Goal: Task Accomplishment & Management: Use online tool/utility

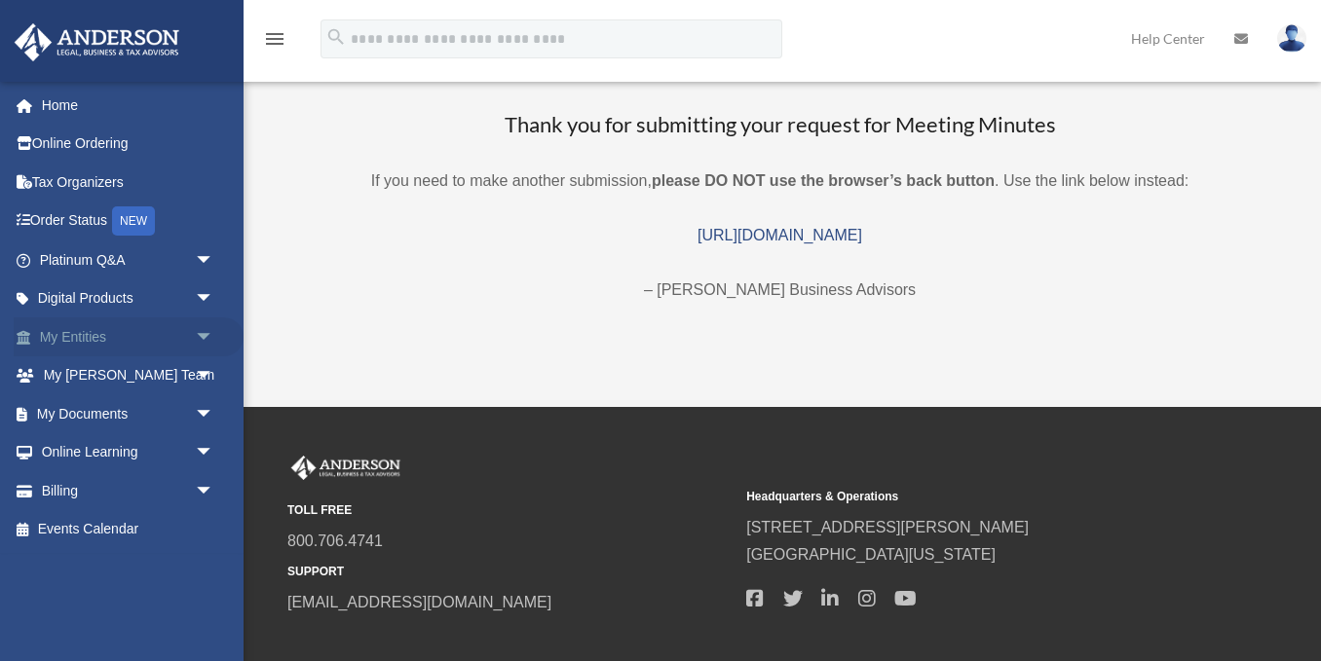
click at [152, 334] on link "My Entities arrow_drop_down" at bounding box center [129, 337] width 230 height 39
click at [204, 330] on span "arrow_drop_down" at bounding box center [214, 338] width 39 height 40
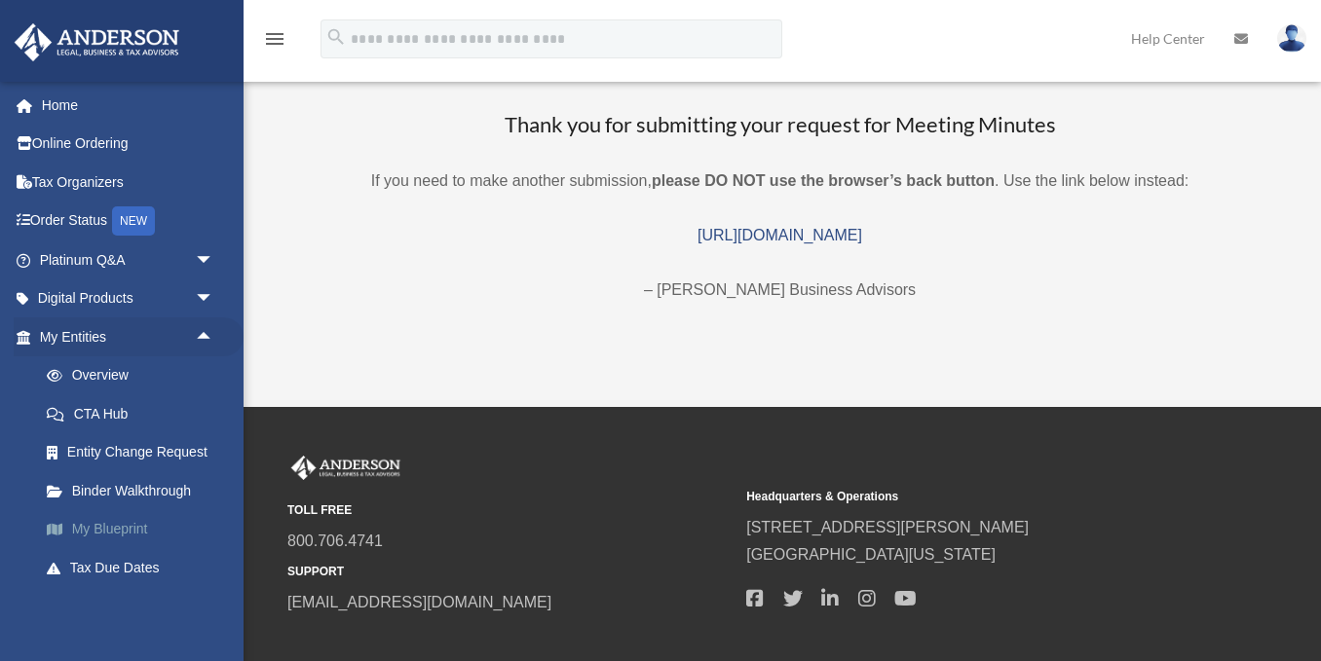
click at [103, 537] on link "My Blueprint" at bounding box center [135, 529] width 216 height 39
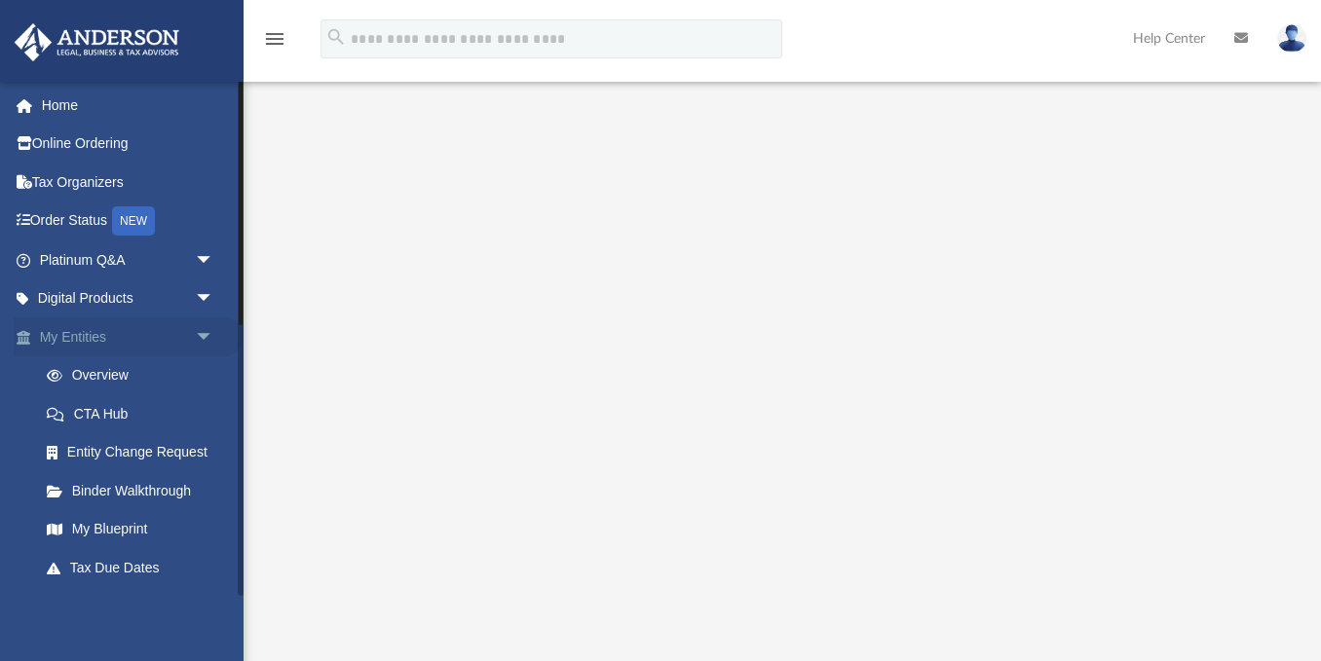
click at [131, 344] on link "My Entities arrow_drop_down" at bounding box center [129, 337] width 230 height 39
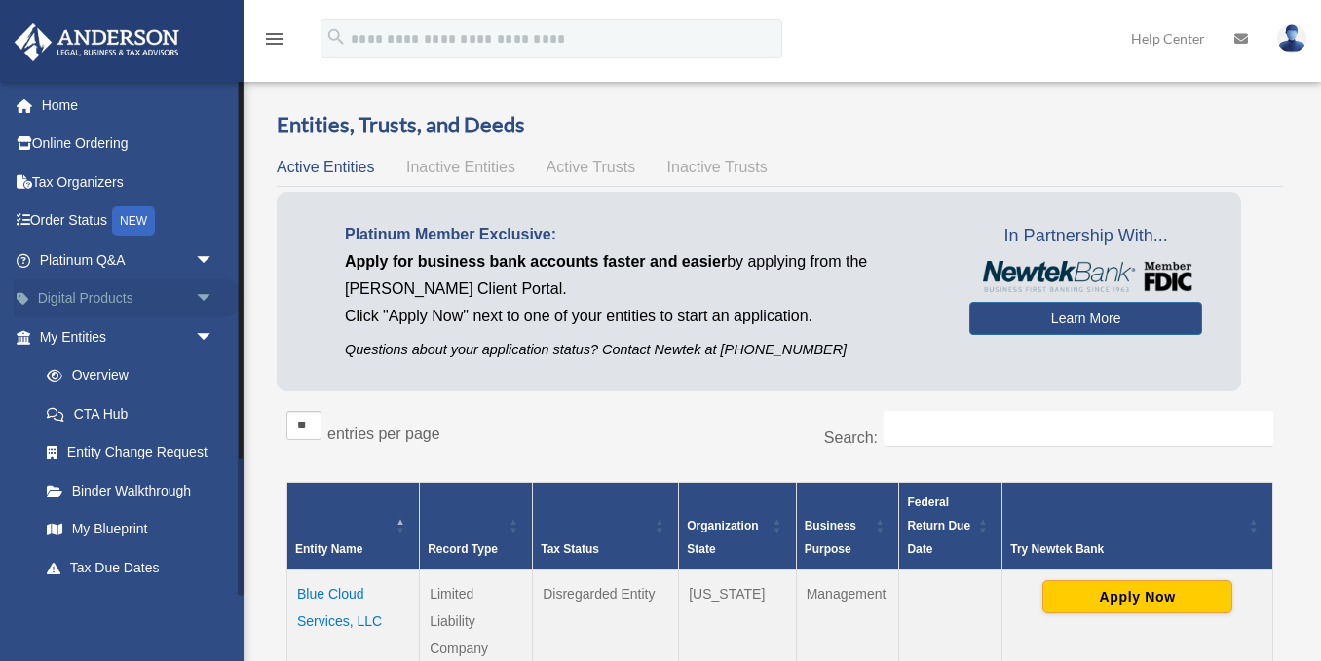
click at [196, 295] on span "arrow_drop_down" at bounding box center [214, 300] width 39 height 40
click at [209, 301] on span "arrow_drop_up" at bounding box center [214, 300] width 39 height 40
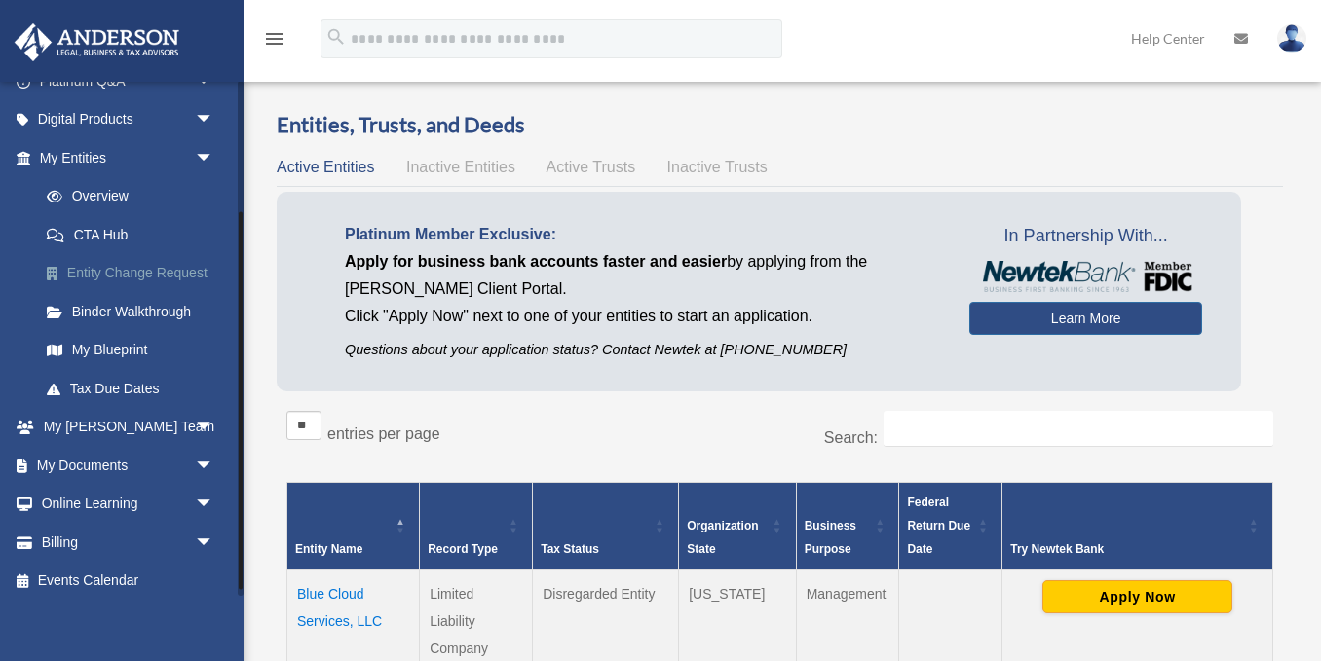
scroll to position [178, 0]
click at [197, 464] on span "arrow_drop_down" at bounding box center [214, 467] width 39 height 40
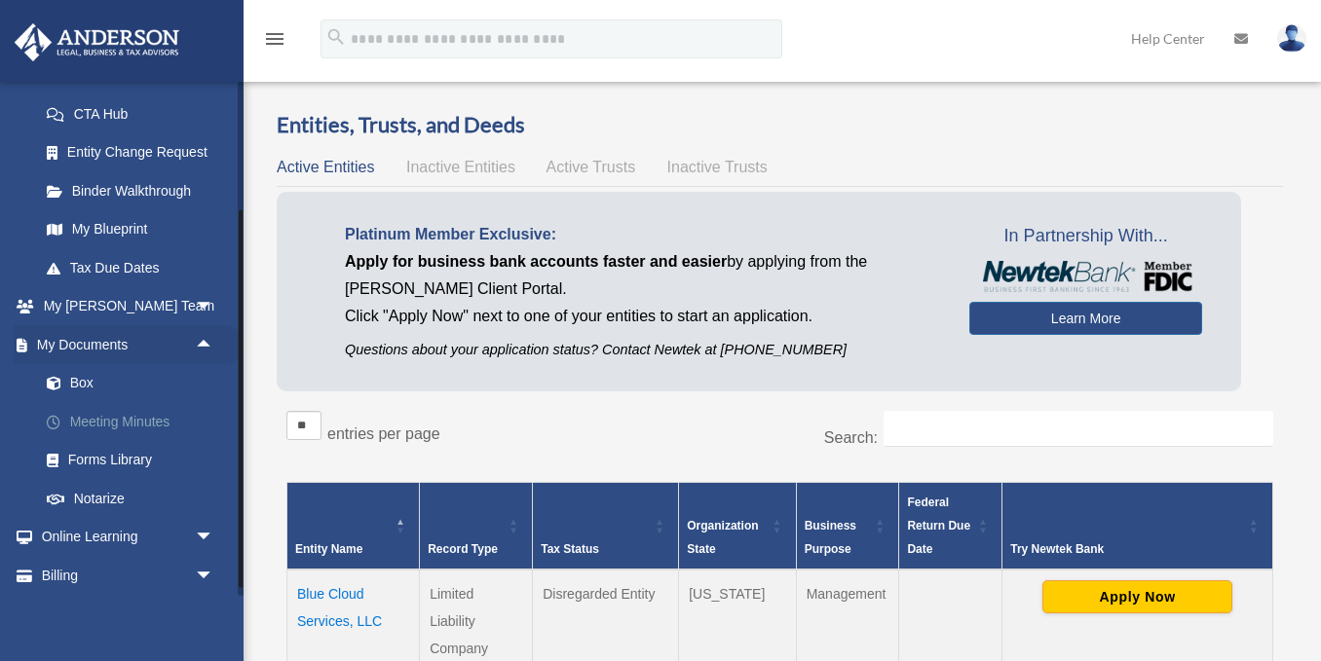
scroll to position [342, 0]
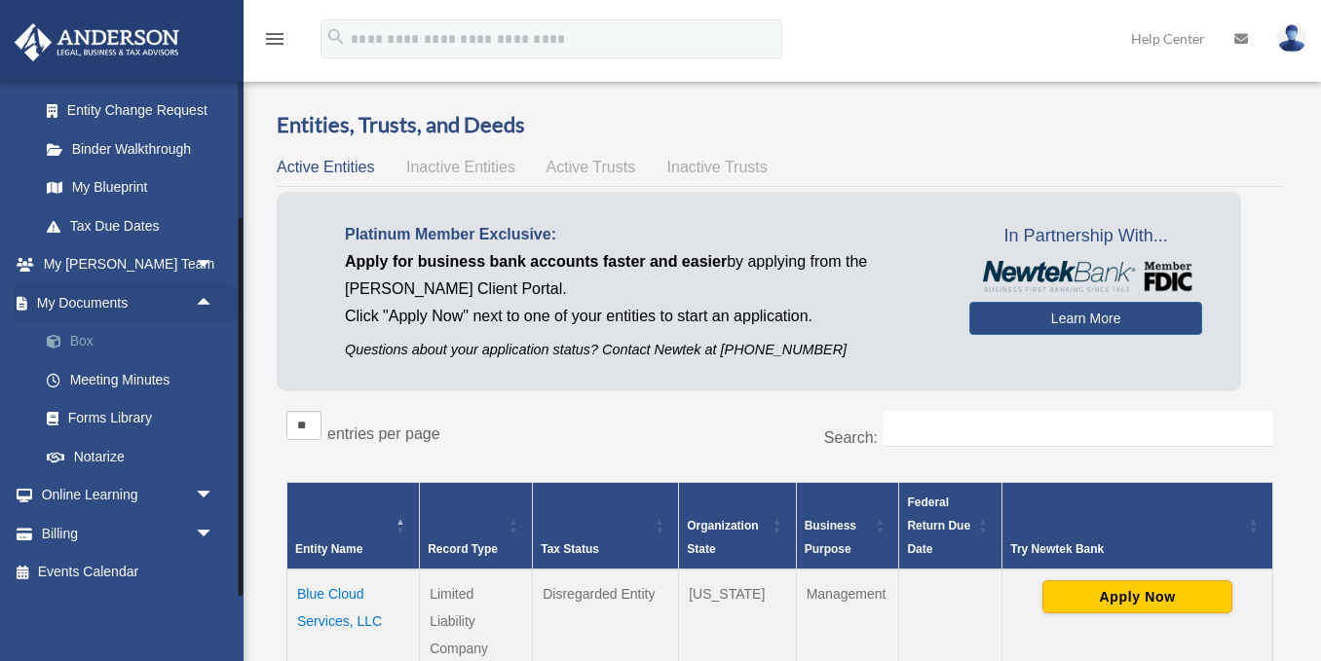
click at [84, 335] on link "Box" at bounding box center [135, 341] width 216 height 39
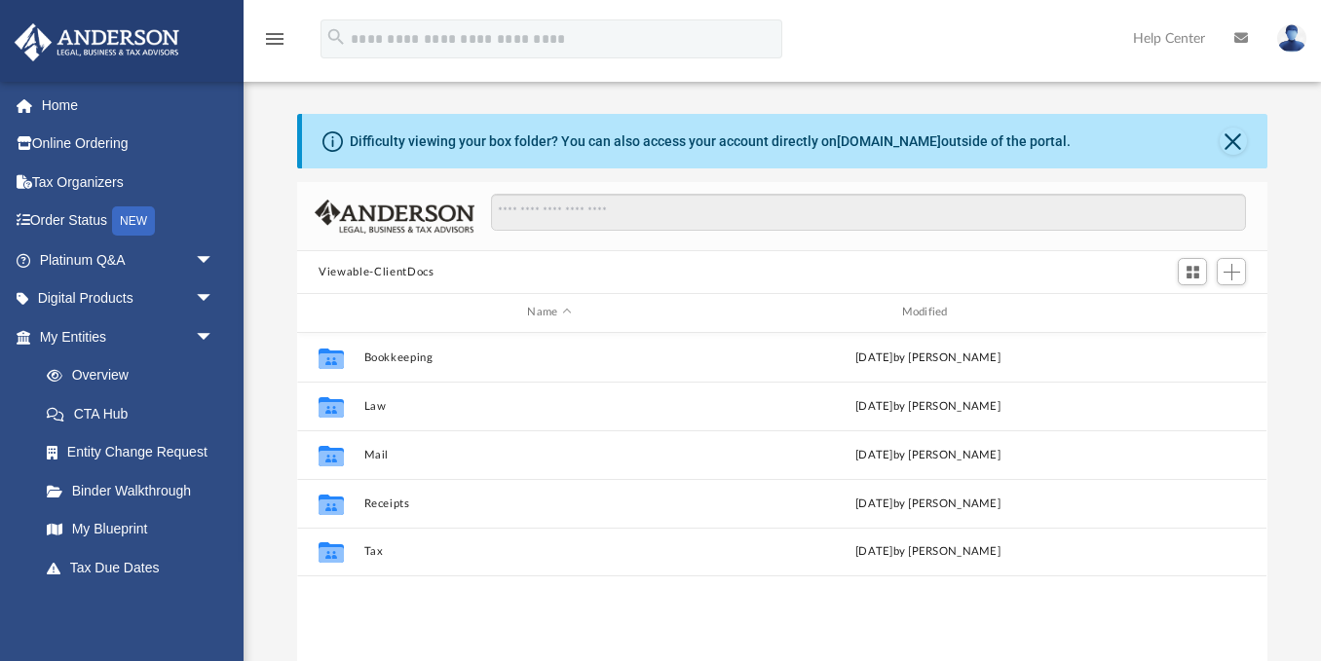
scroll to position [442, 969]
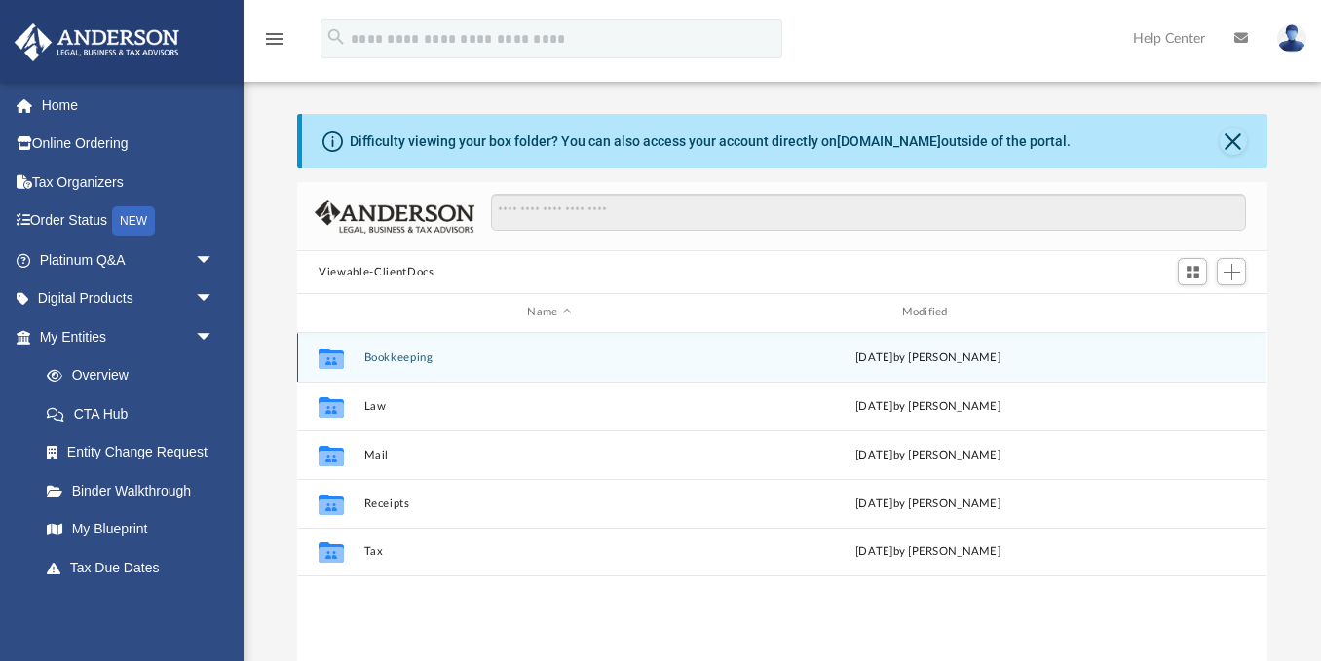
click at [388, 362] on button "Bookkeeping" at bounding box center [549, 358] width 370 height 13
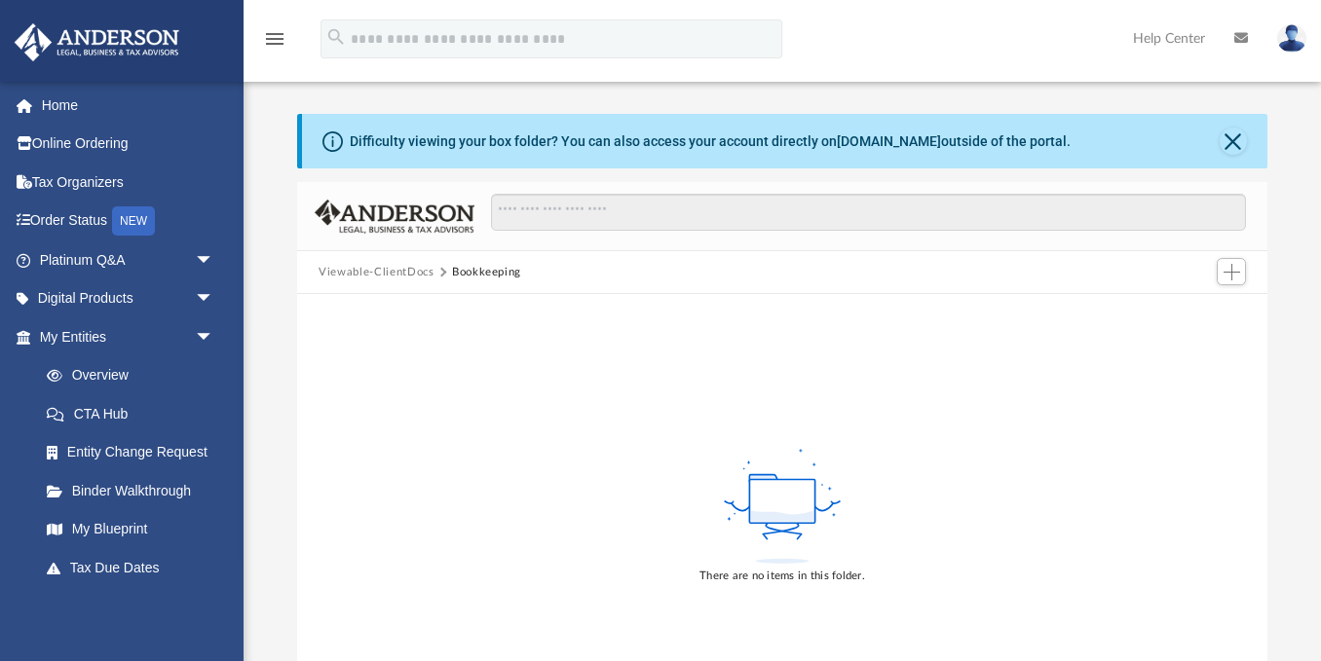
click at [386, 273] on button "Viewable-ClientDocs" at bounding box center [375, 273] width 115 height 18
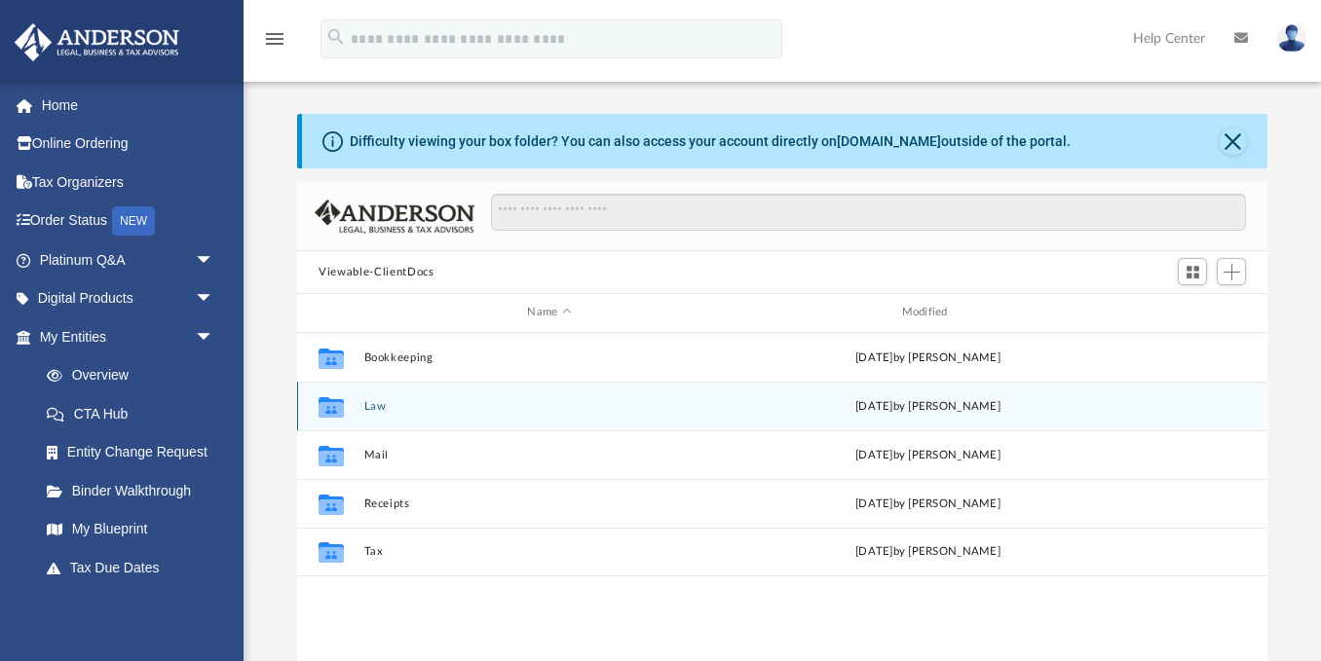
click at [371, 411] on button "Law" at bounding box center [549, 406] width 370 height 13
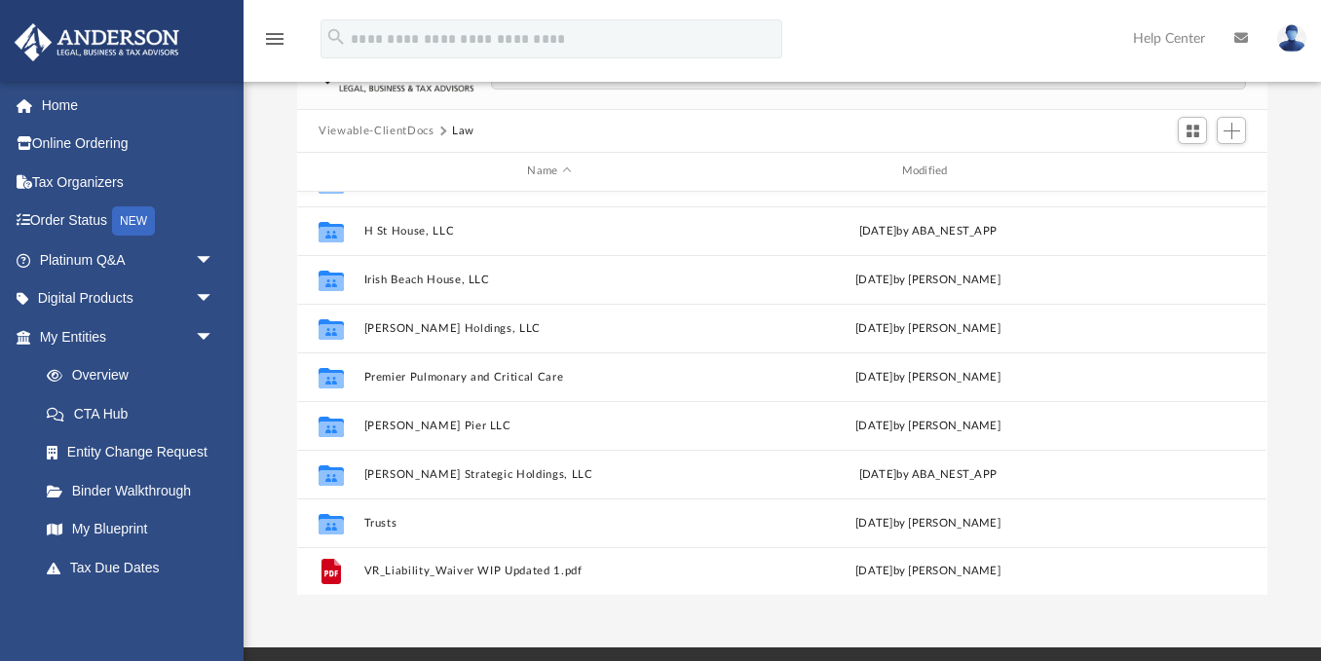
scroll to position [156, 0]
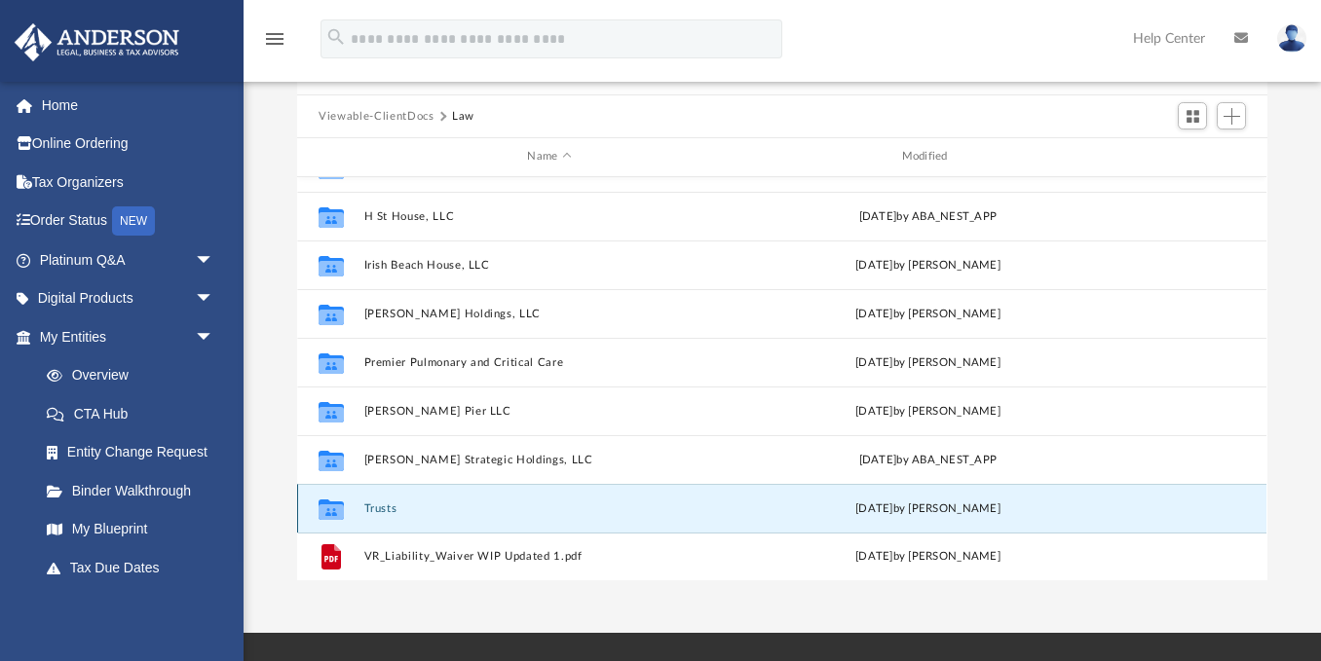
click at [370, 504] on button "Trusts" at bounding box center [549, 509] width 370 height 13
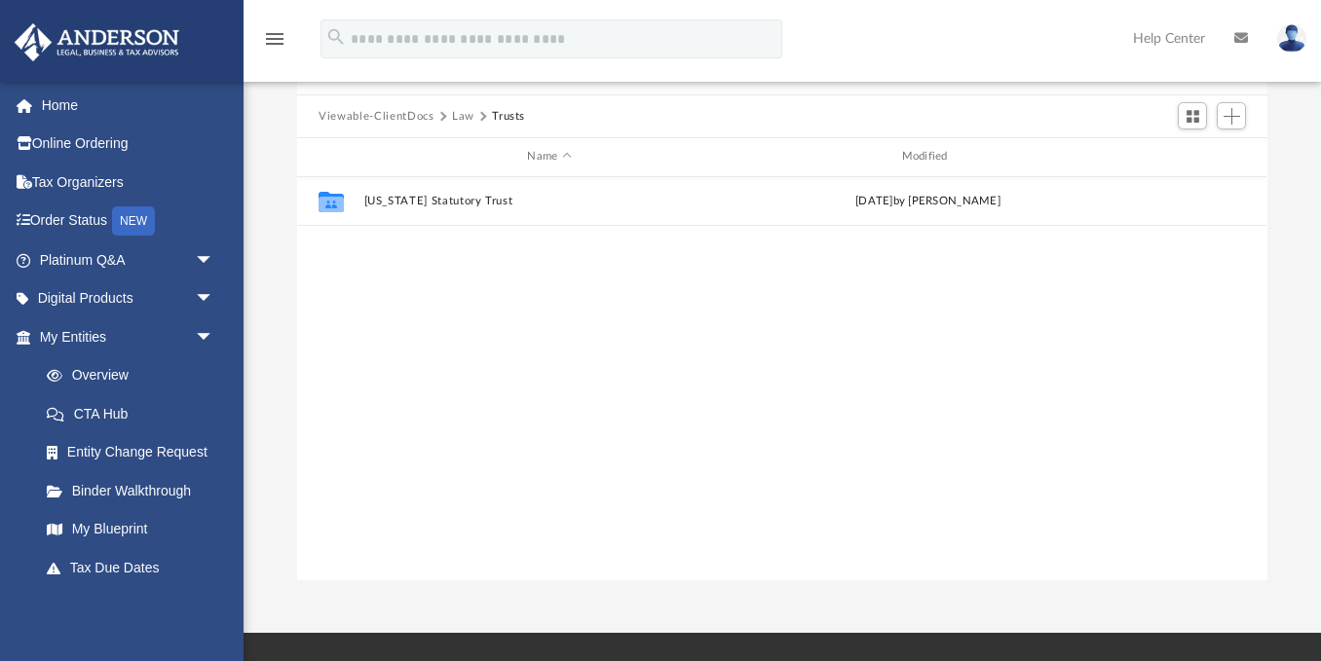
scroll to position [0, 0]
click at [370, 504] on div "Collaborated Folder Wyoming Statutory Trust Wed Aug 6 2025 by Skye Lovelace" at bounding box center [781, 379] width 969 height 404
click at [488, 378] on div "Collaborated Folder Wyoming Statutory Trust Wed Aug 6 2025 by Skye Lovelace" at bounding box center [781, 379] width 969 height 404
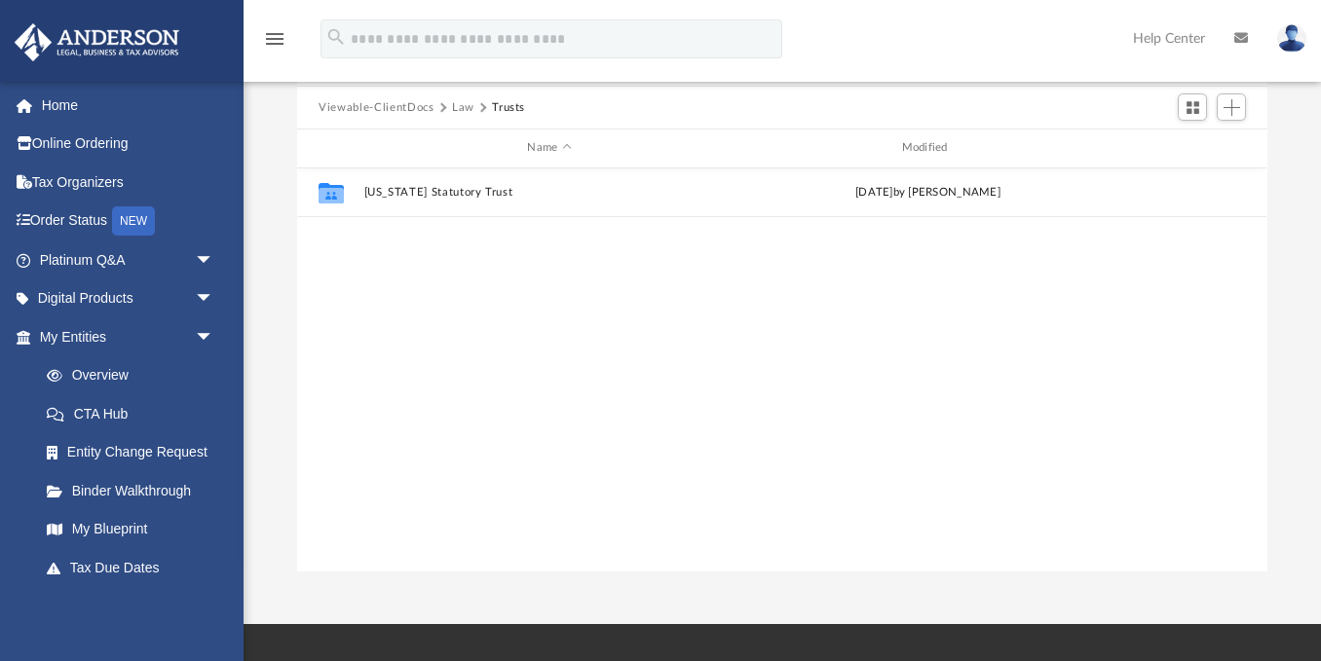
scroll to position [163, 0]
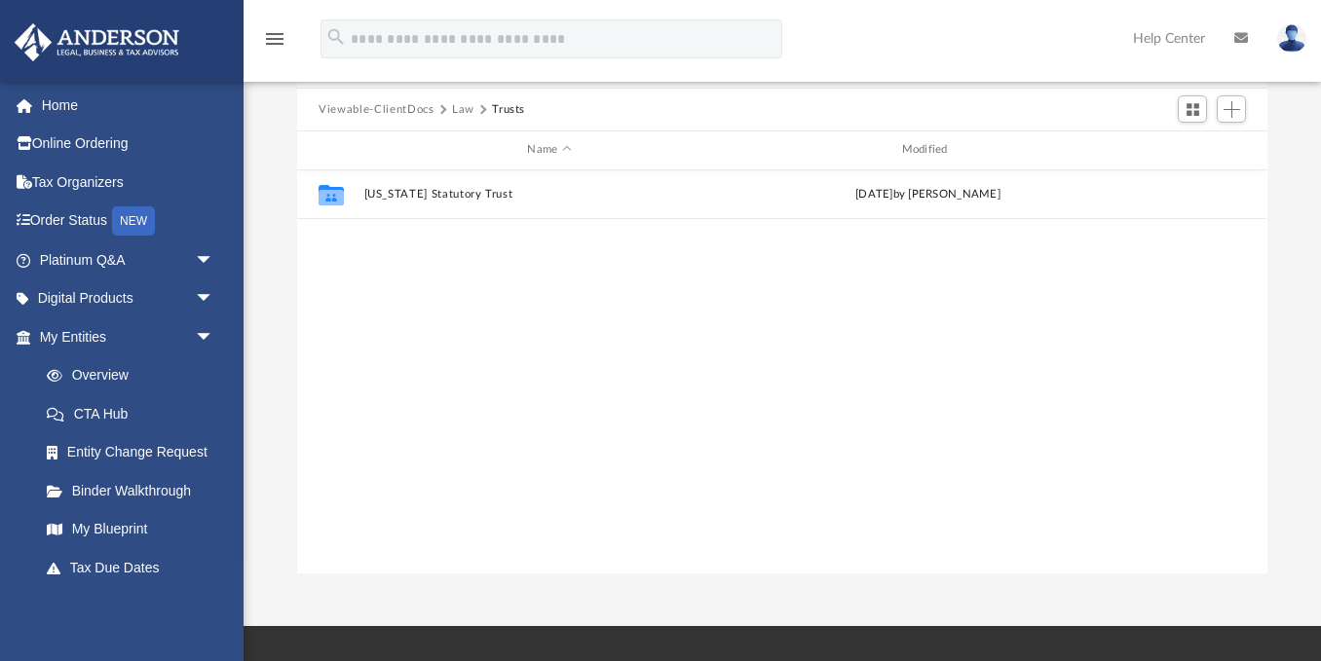
click at [389, 328] on div "Collaborated Folder Wyoming Statutory Trust Wed Aug 6 2025 by Skye Lovelace" at bounding box center [781, 372] width 969 height 404
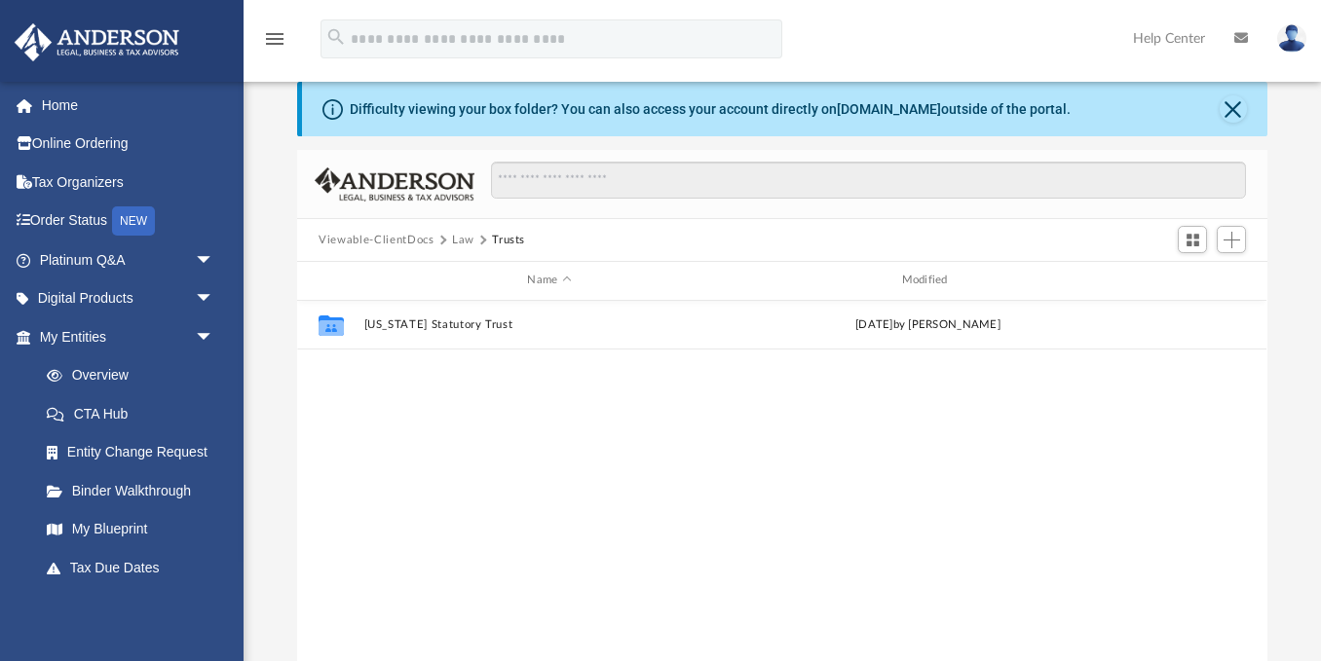
scroll to position [28, 0]
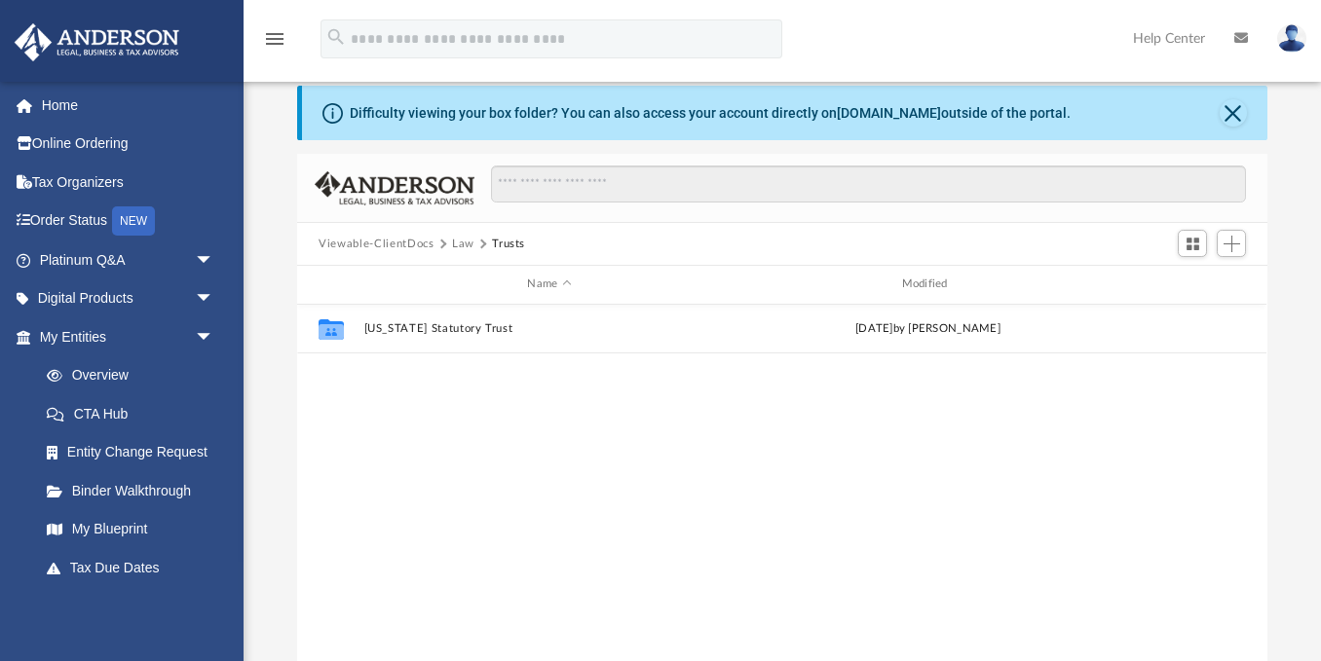
click at [454, 239] on button "Law" at bounding box center [463, 245] width 22 height 18
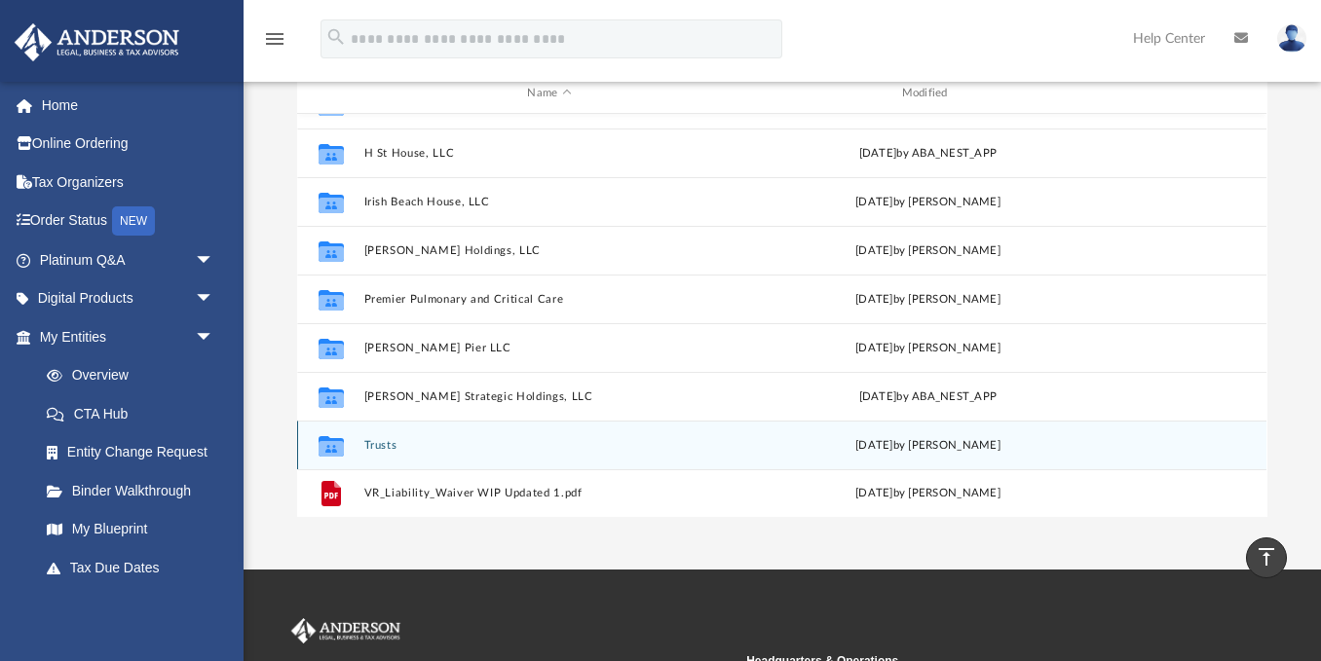
scroll to position [213, 0]
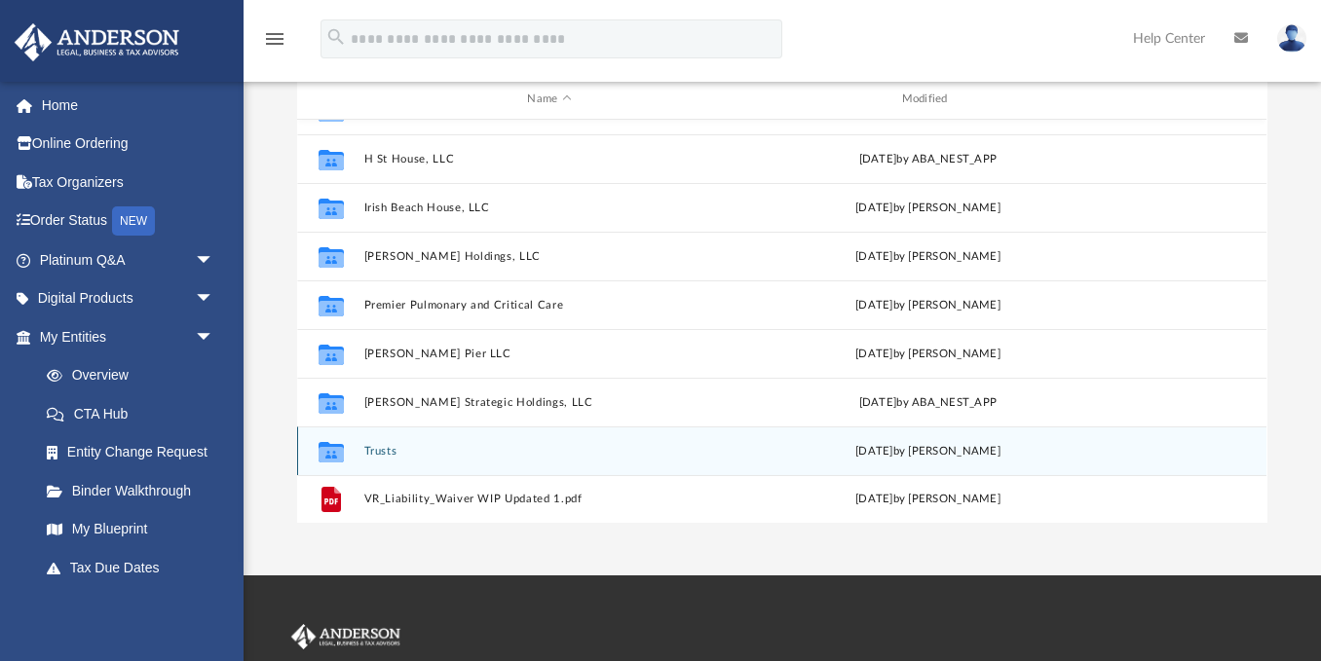
click at [380, 437] on div "Collaborated Folder Trusts Wed Aug 6 2025 by Skye Lovelace" at bounding box center [781, 451] width 969 height 49
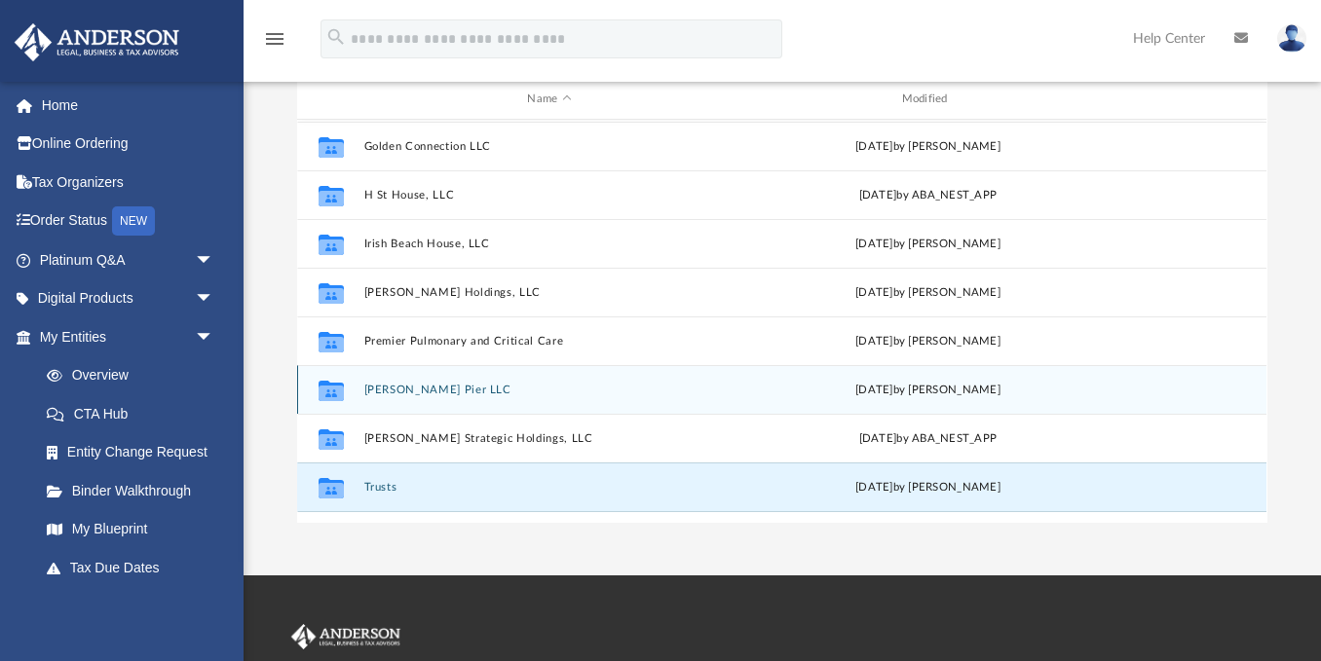
scroll to position [229, 0]
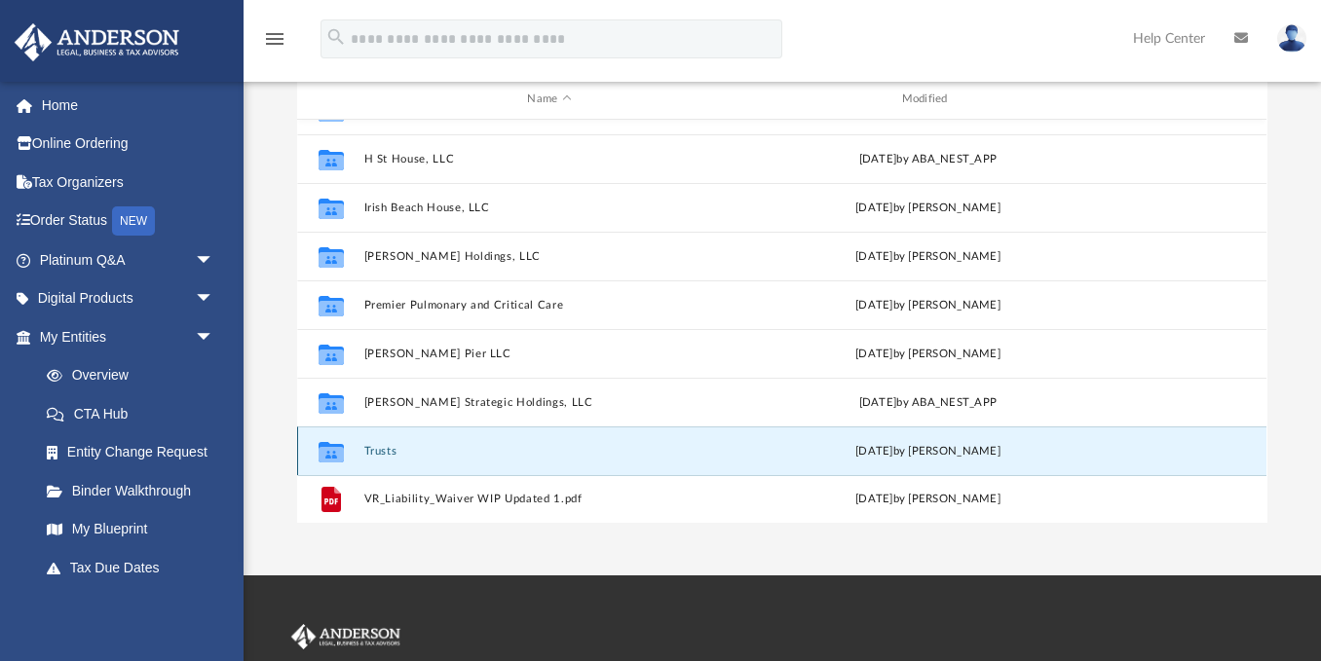
click at [378, 446] on button "Trusts" at bounding box center [549, 451] width 370 height 13
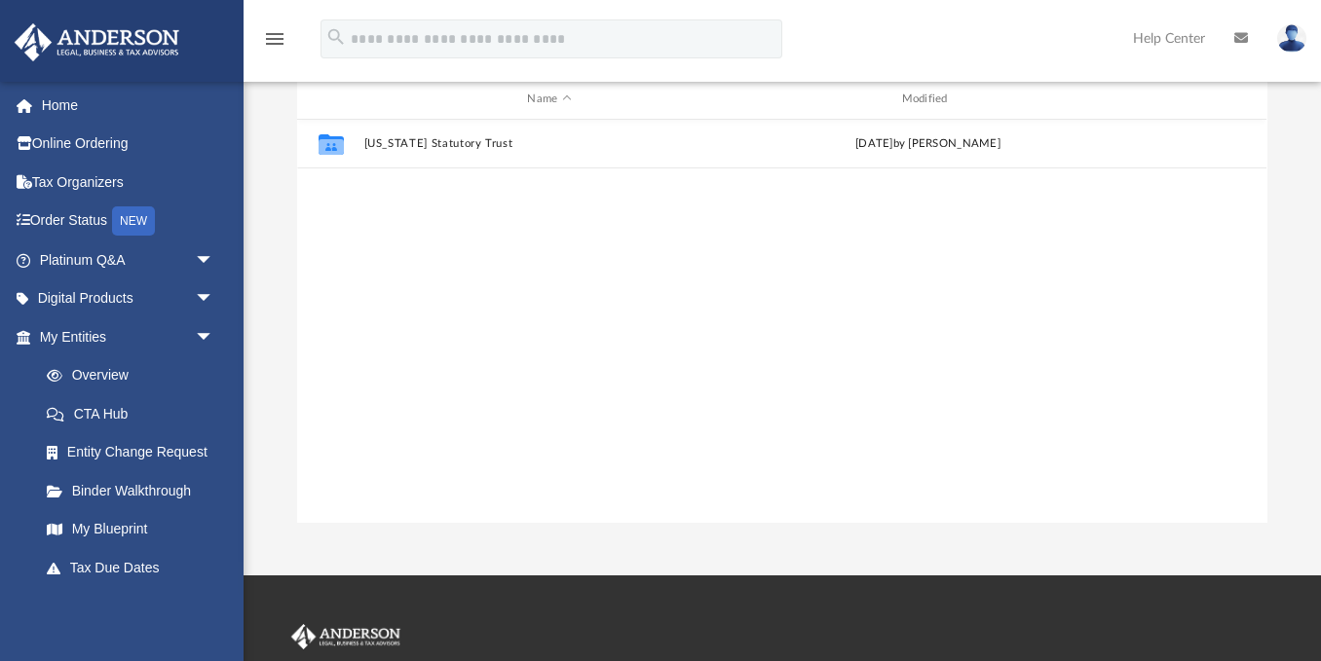
click at [557, 319] on div "Collaborated Folder Wyoming Statutory Trust Wed Aug 6 2025 by Skye Lovelace" at bounding box center [781, 322] width 969 height 404
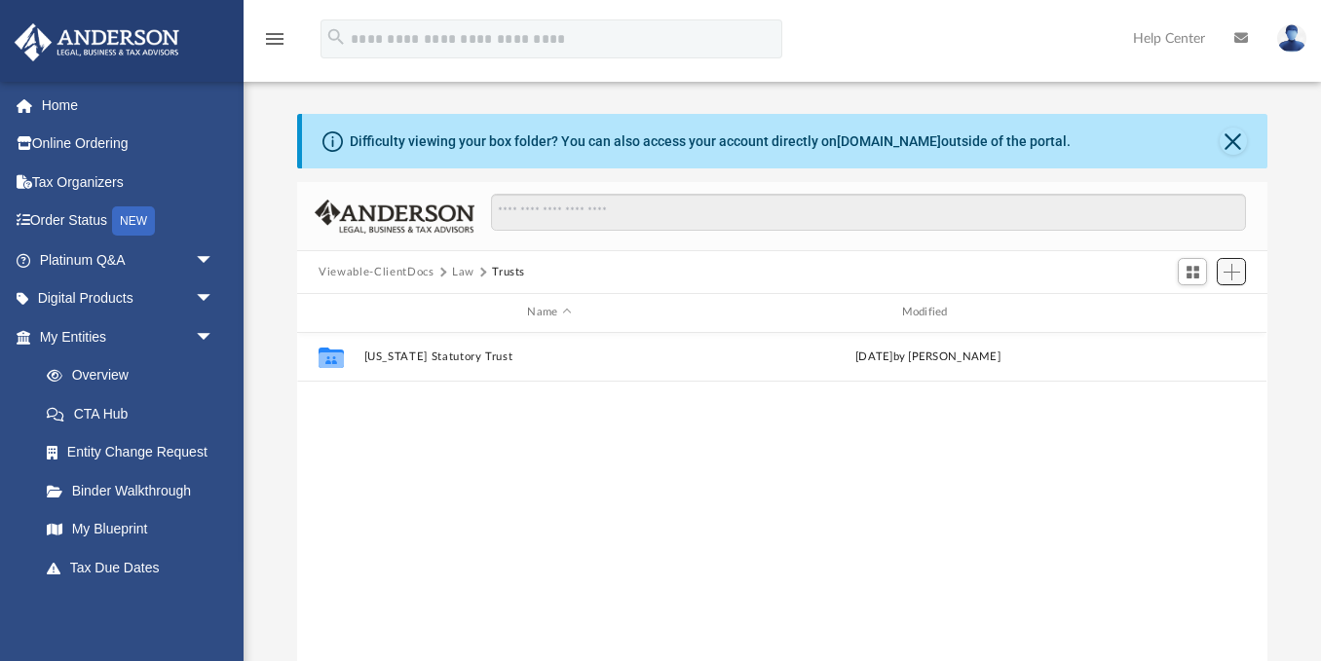
click at [1225, 280] on span "Add" at bounding box center [1231, 272] width 17 height 17
click at [1196, 307] on li "Upload" at bounding box center [1204, 310] width 62 height 20
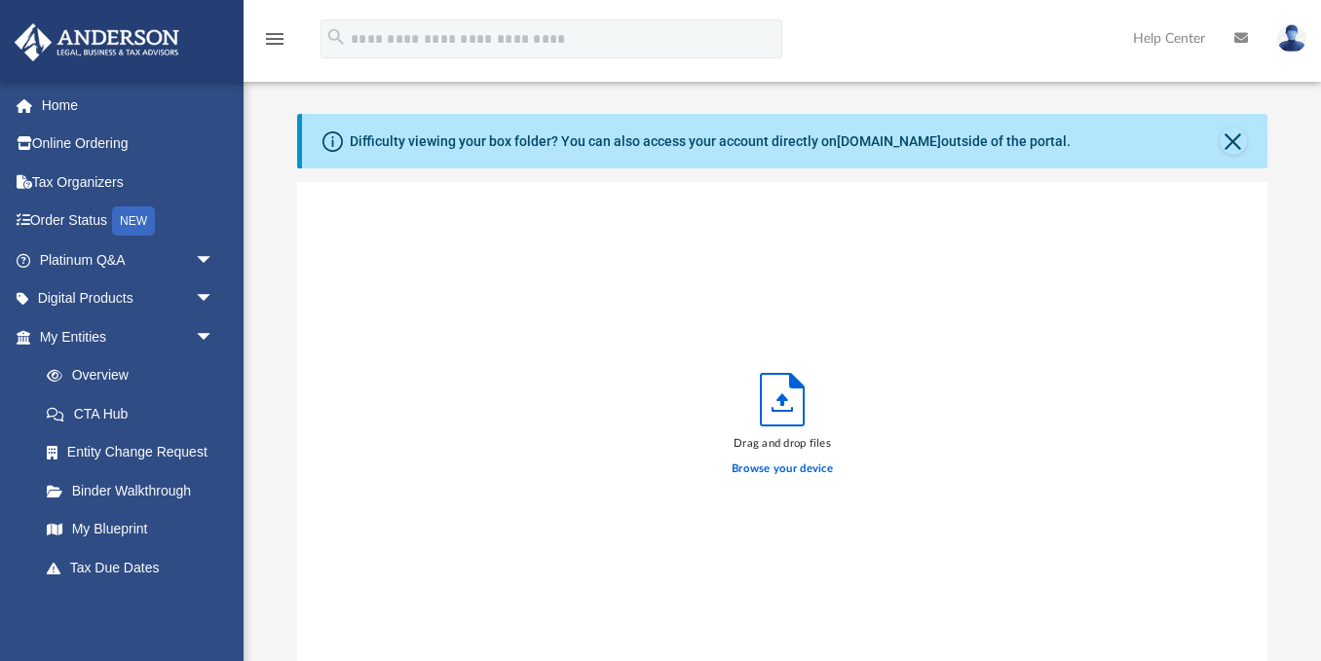
scroll to position [494, 969]
click at [790, 474] on label "Browse your device" at bounding box center [781, 470] width 101 height 18
click at [0, 0] on input "Browse your device" at bounding box center [0, 0] width 0 height 0
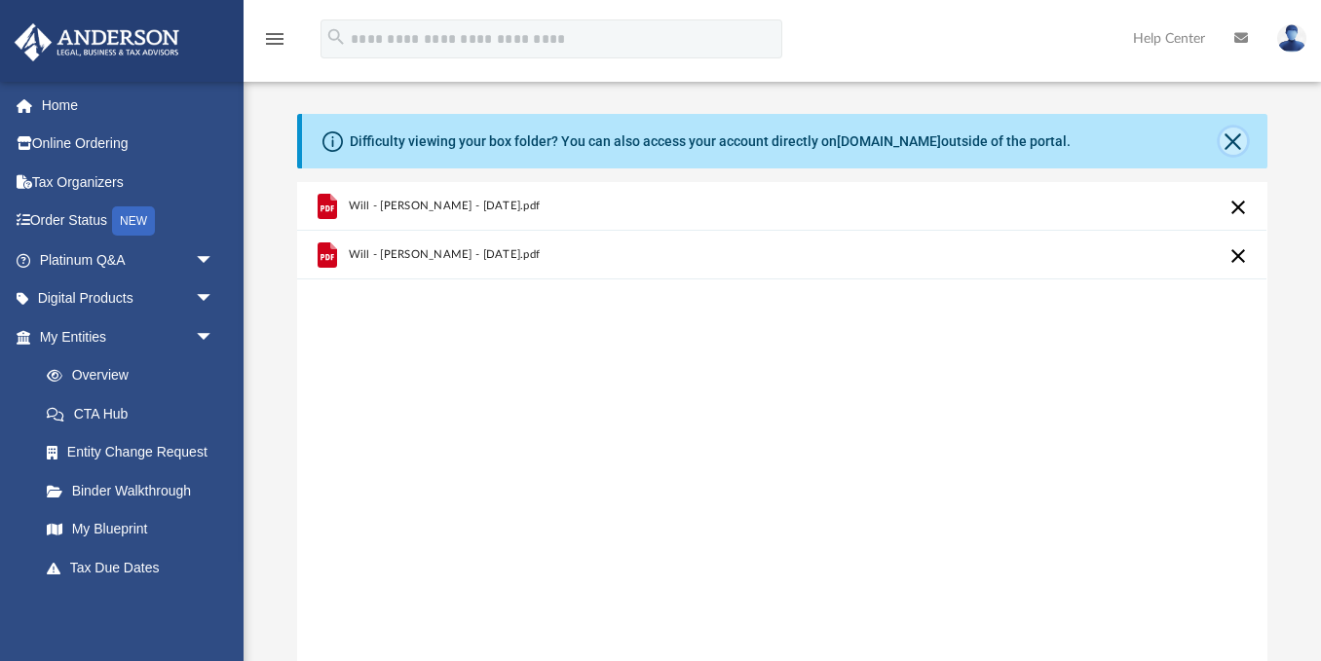
click at [1237, 138] on button "Close" at bounding box center [1232, 141] width 27 height 27
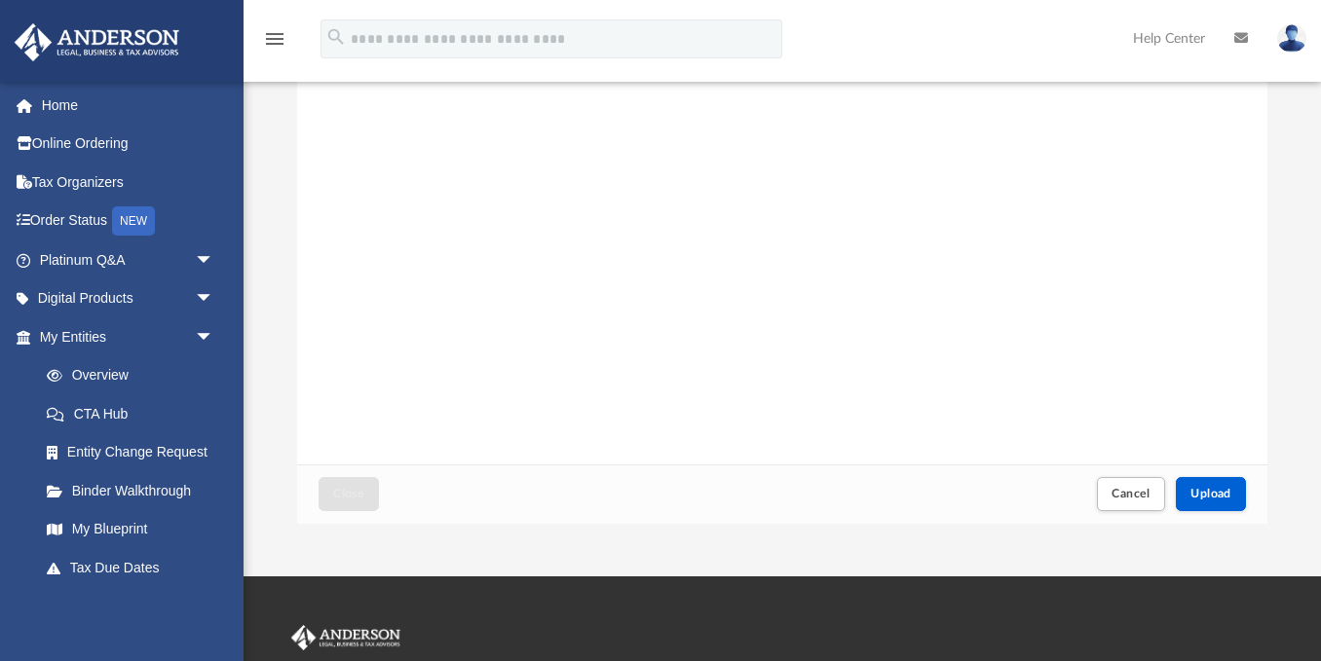
scroll to position [196, 0]
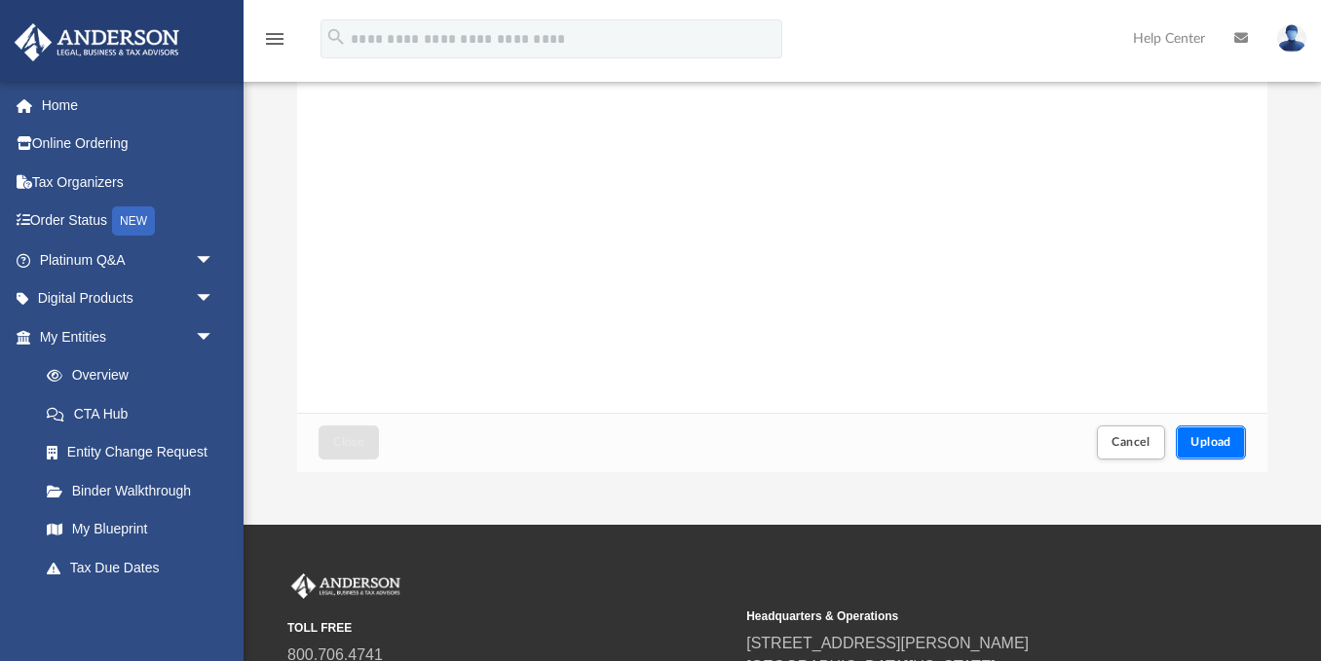
click at [1217, 436] on span "Upload" at bounding box center [1210, 442] width 41 height 12
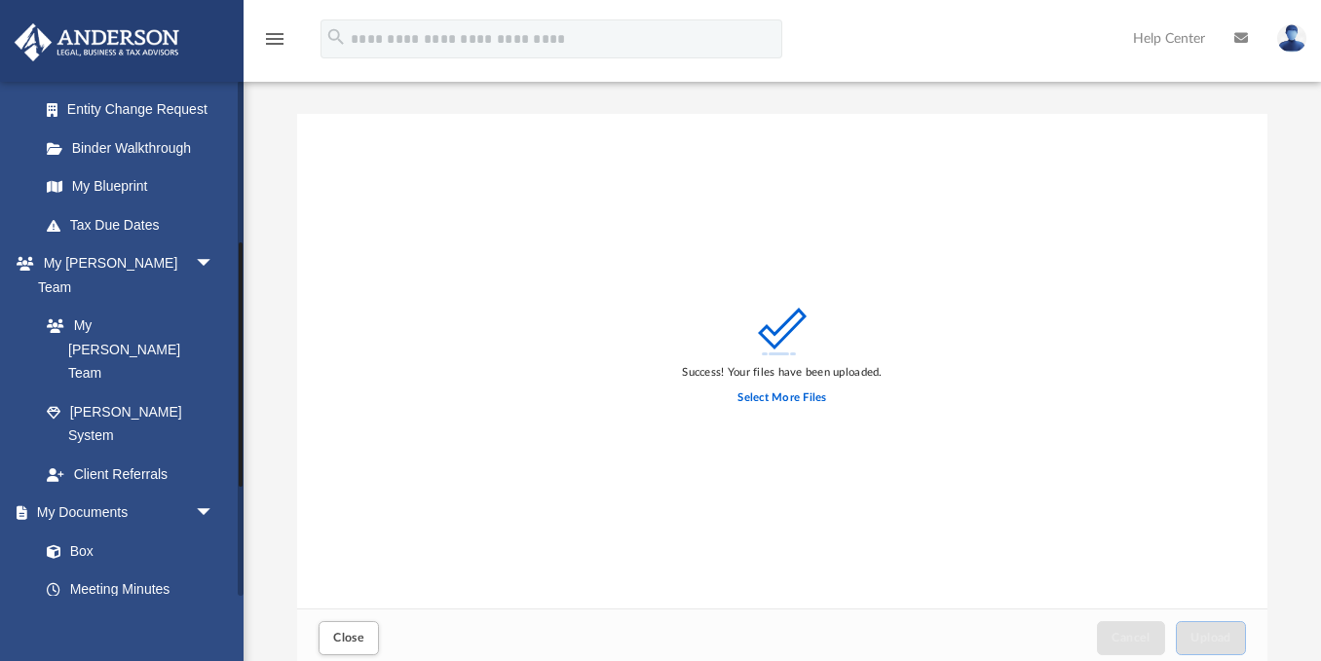
scroll to position [342, 0]
click at [115, 533] on link "Box" at bounding box center [135, 552] width 216 height 39
click at [773, 393] on label "Select More Files" at bounding box center [781, 399] width 89 height 18
click at [0, 0] on input "Select More Files" at bounding box center [0, 0] width 0 height 0
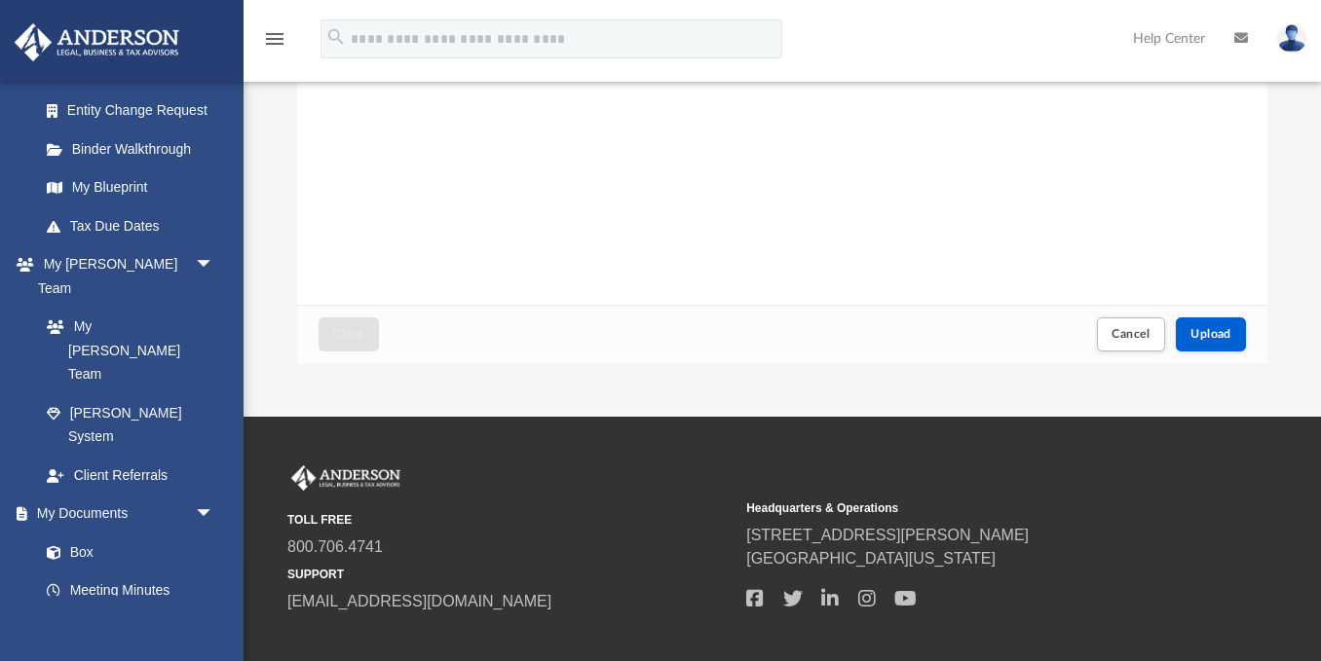
scroll to position [408, 0]
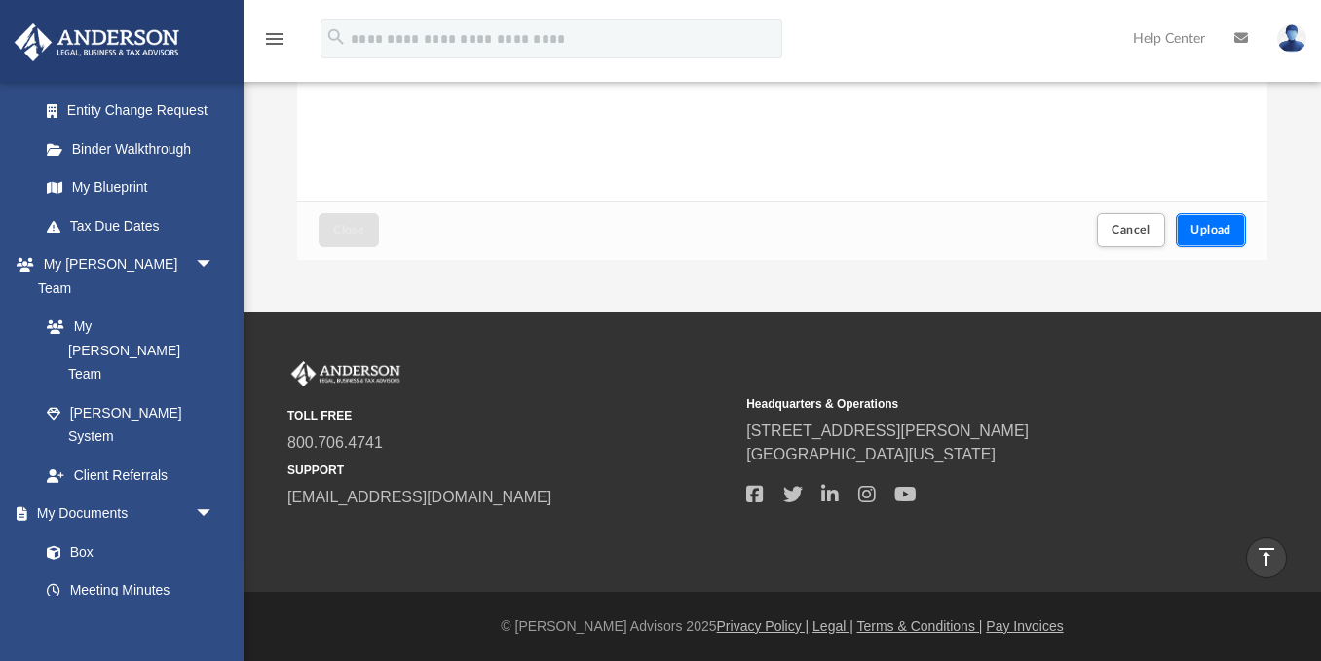
click at [1208, 225] on span "Upload" at bounding box center [1210, 230] width 41 height 12
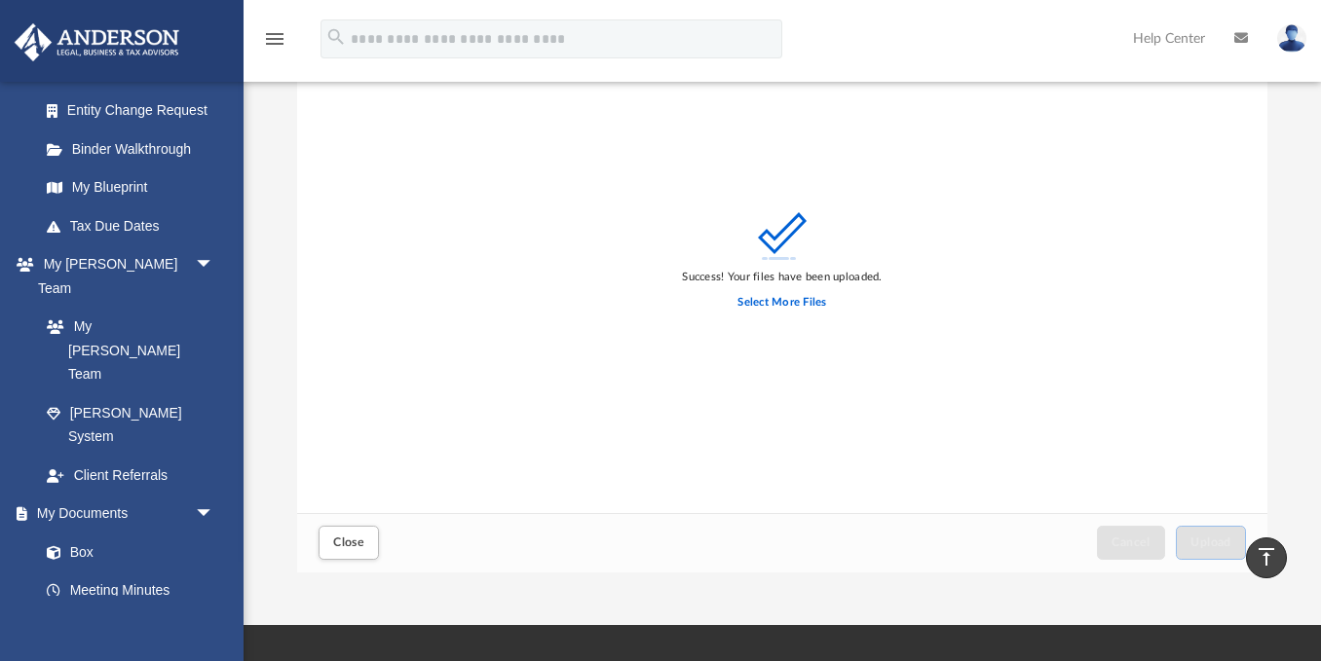
scroll to position [0, 0]
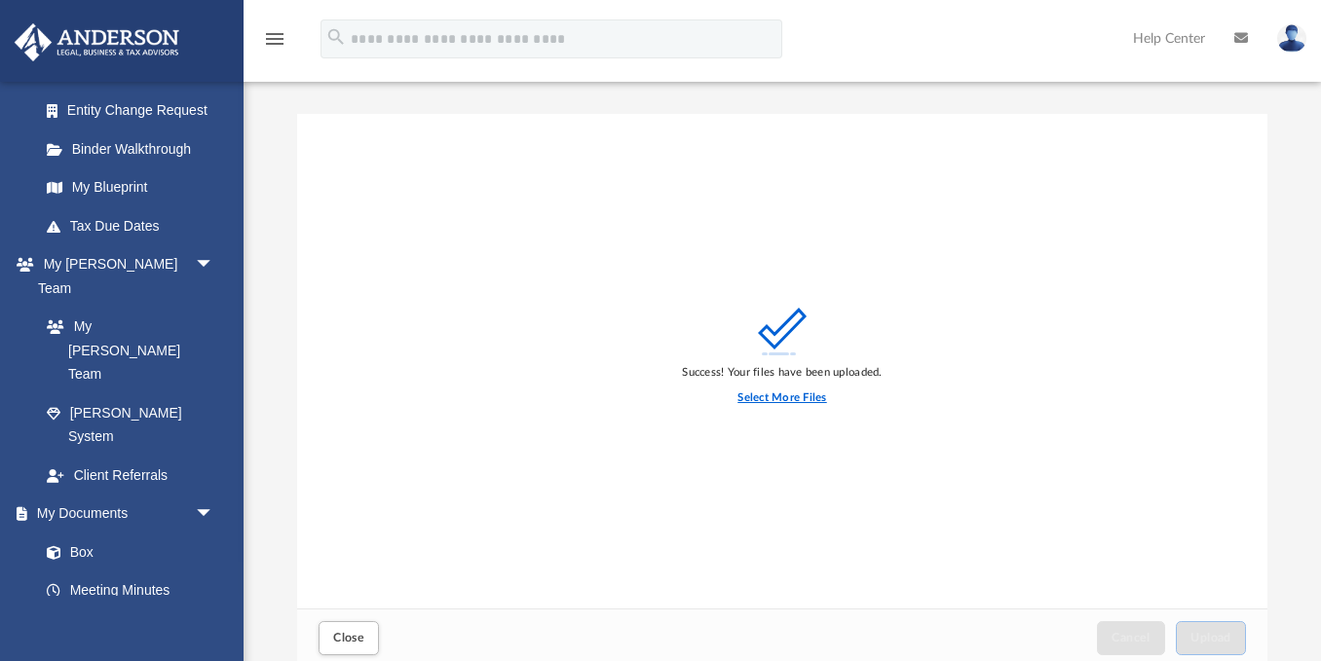
click at [795, 397] on label "Select More Files" at bounding box center [781, 399] width 89 height 18
click at [0, 0] on input "Select More Files" at bounding box center [0, 0] width 0 height 0
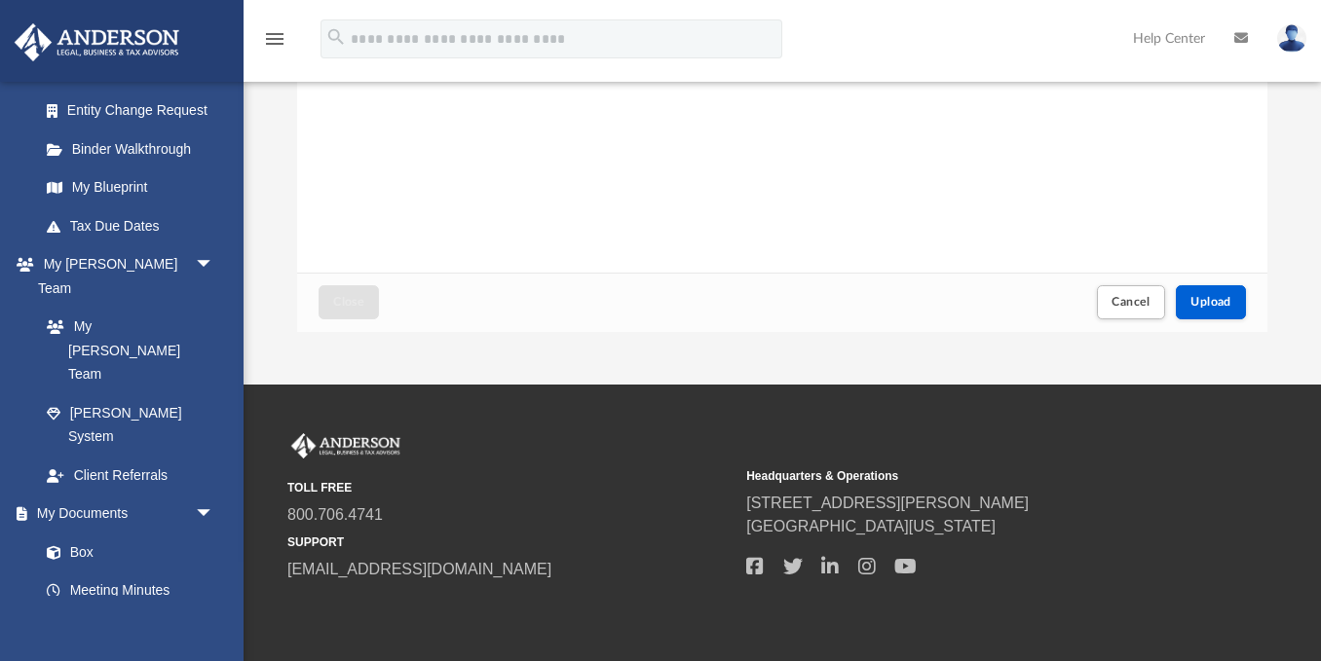
scroll to position [399, 0]
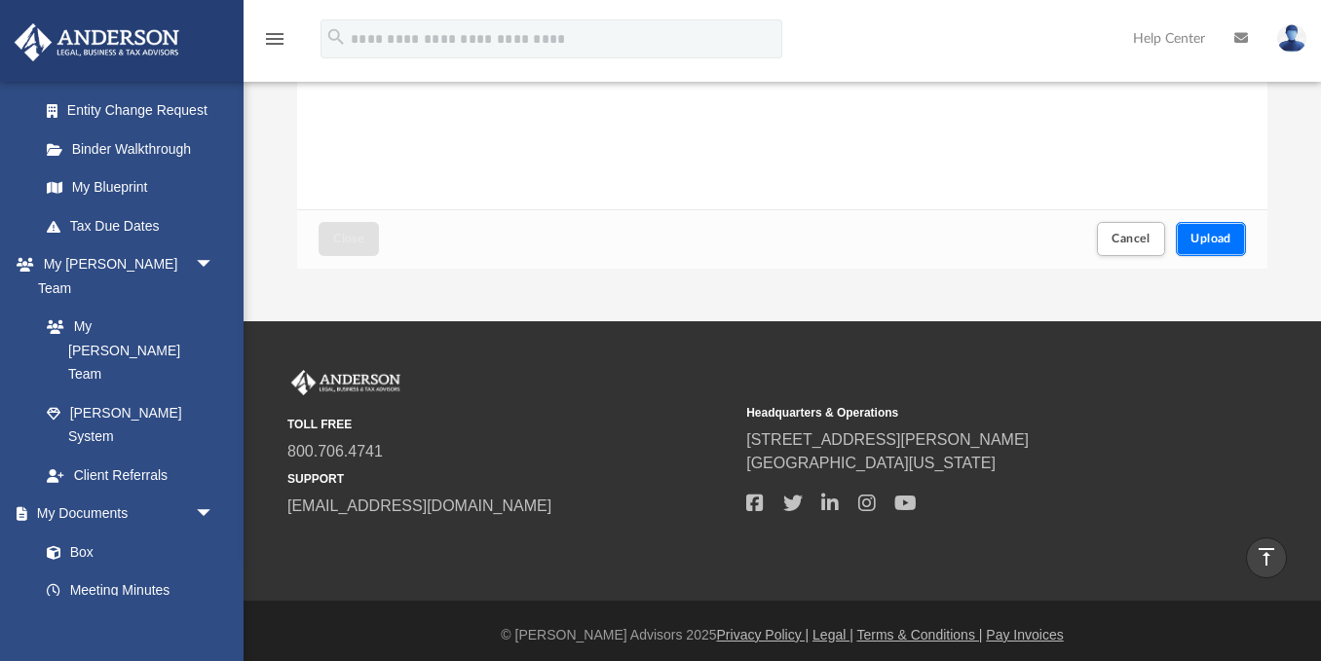
click at [1205, 225] on button "Upload" at bounding box center [1211, 239] width 70 height 34
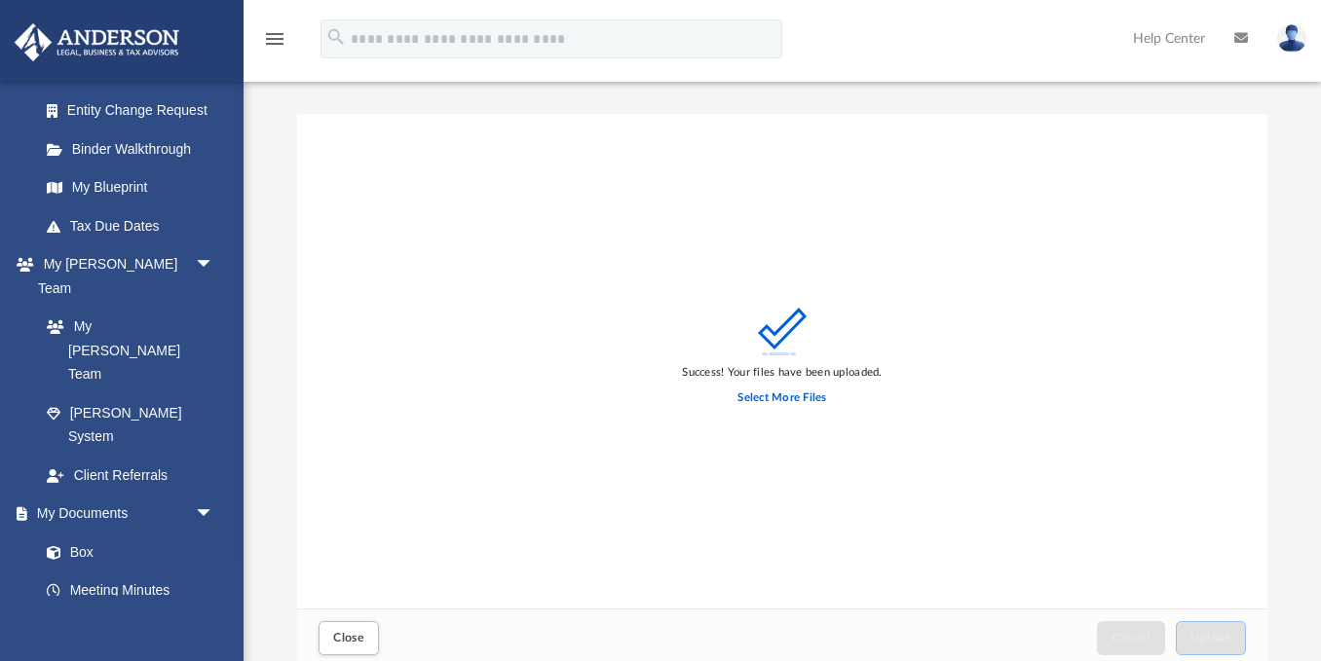
click at [758, 409] on div "Select More Files" at bounding box center [782, 398] width 200 height 34
click at [758, 402] on label "Select More Files" at bounding box center [781, 399] width 89 height 18
click at [0, 0] on input "Select More Files" at bounding box center [0, 0] width 0 height 0
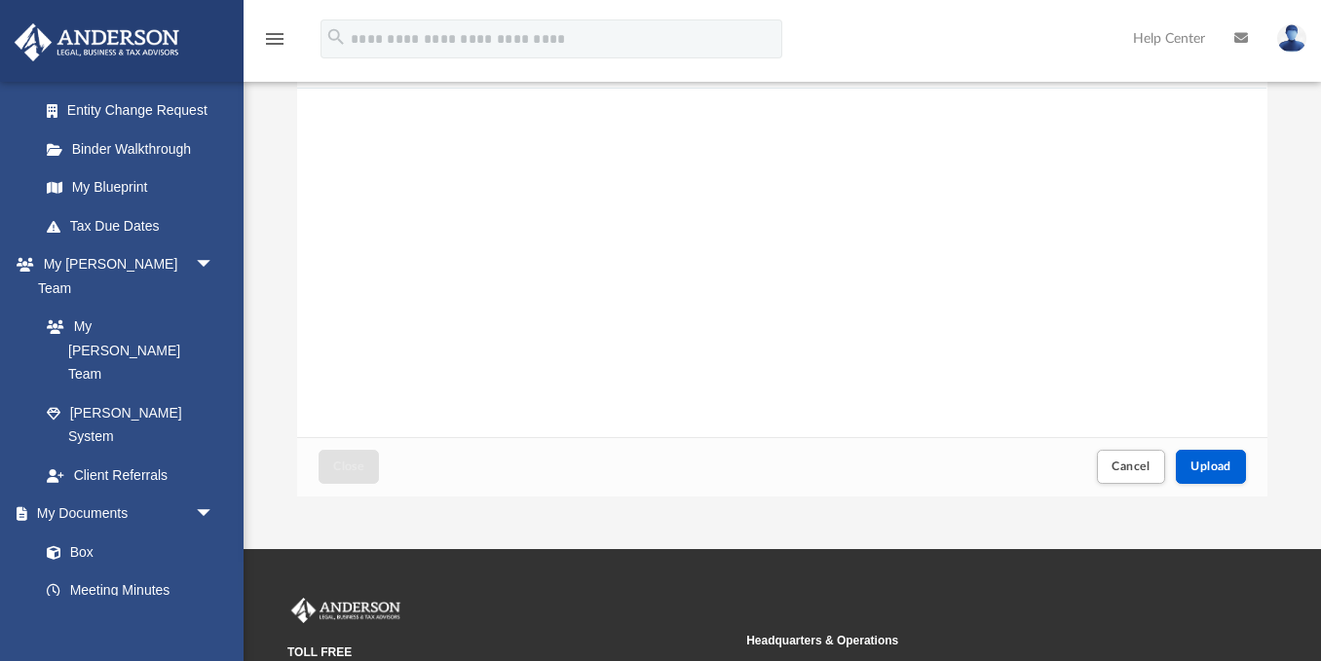
scroll to position [170, 0]
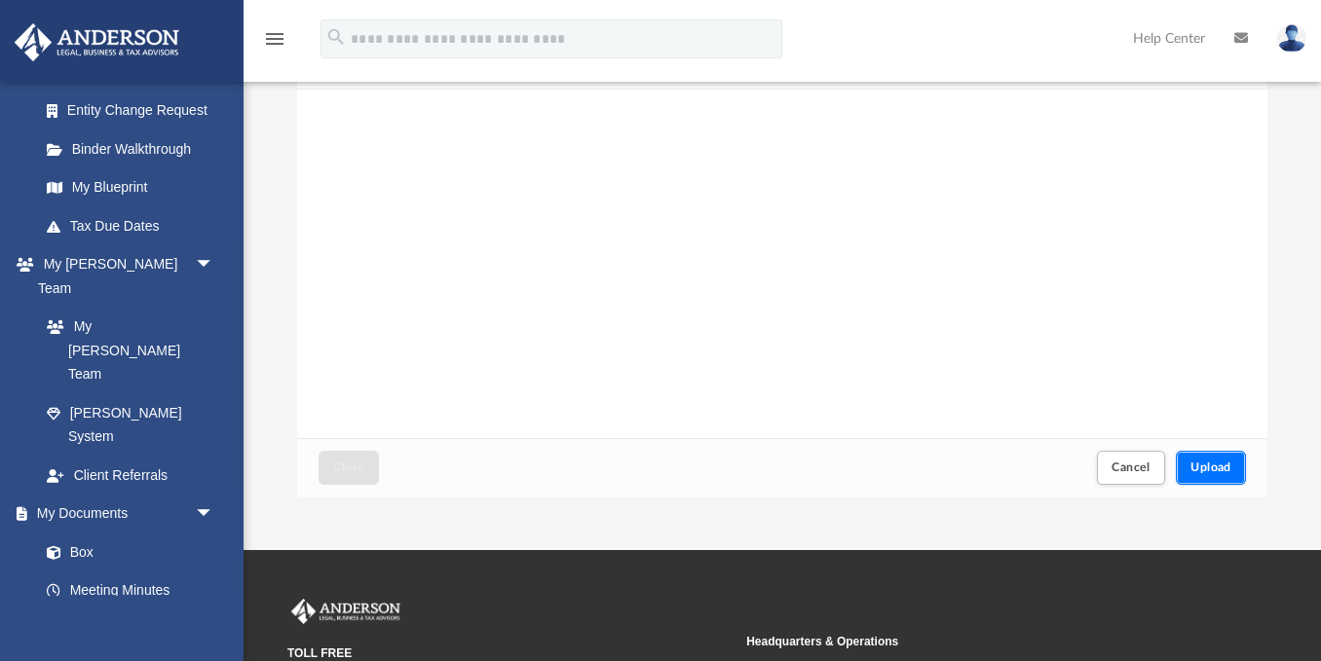
click at [1223, 462] on span "Upload" at bounding box center [1210, 468] width 41 height 12
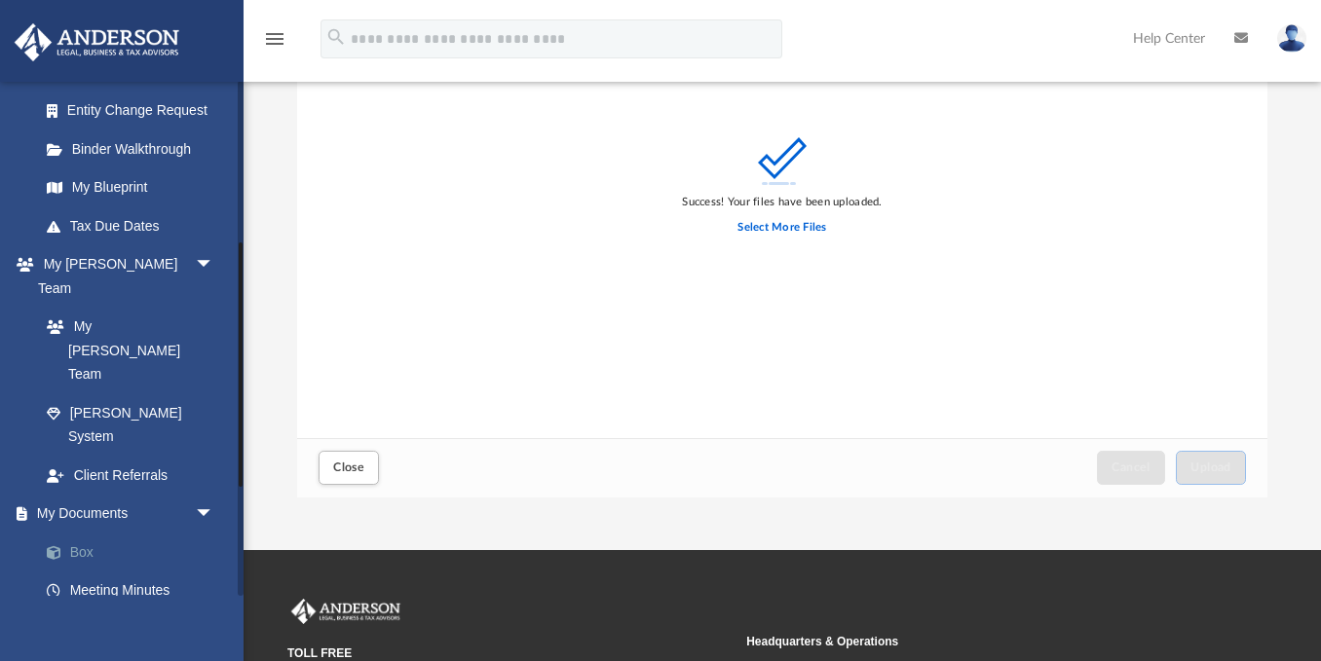
click at [91, 533] on link "Box" at bounding box center [135, 552] width 216 height 39
click at [346, 473] on span "Close" at bounding box center [348, 468] width 31 height 12
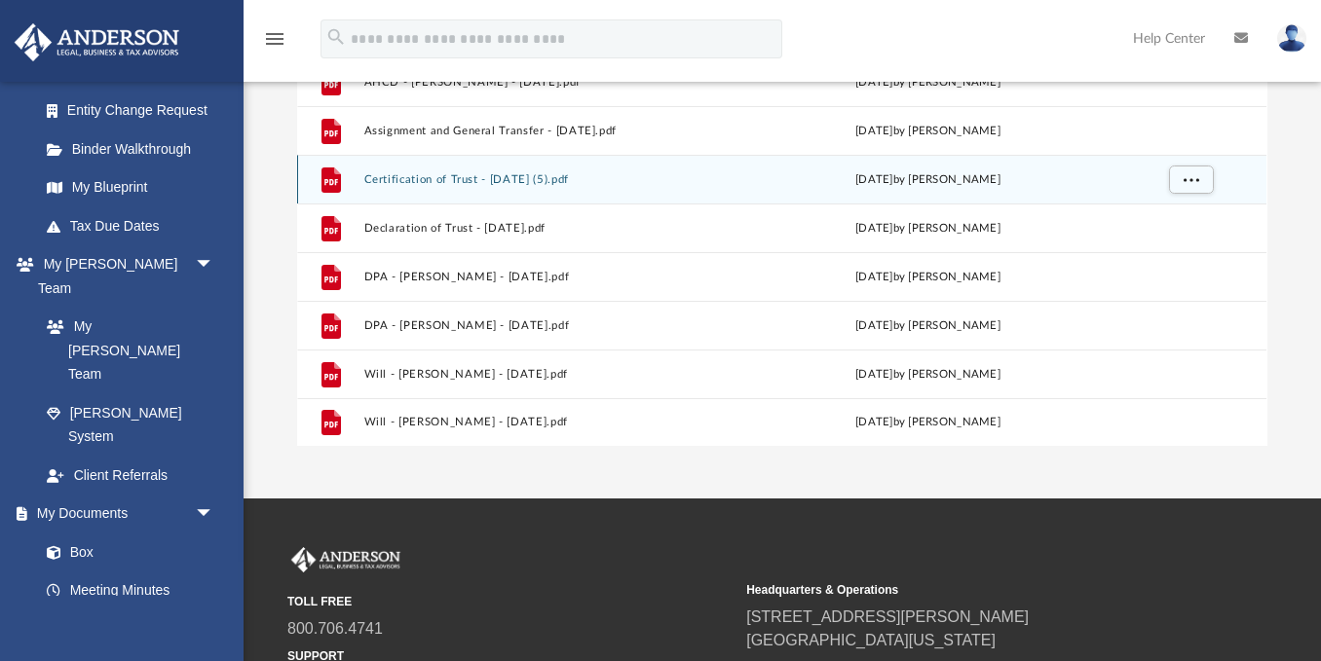
scroll to position [0, 0]
